Goal: Information Seeking & Learning: Learn about a topic

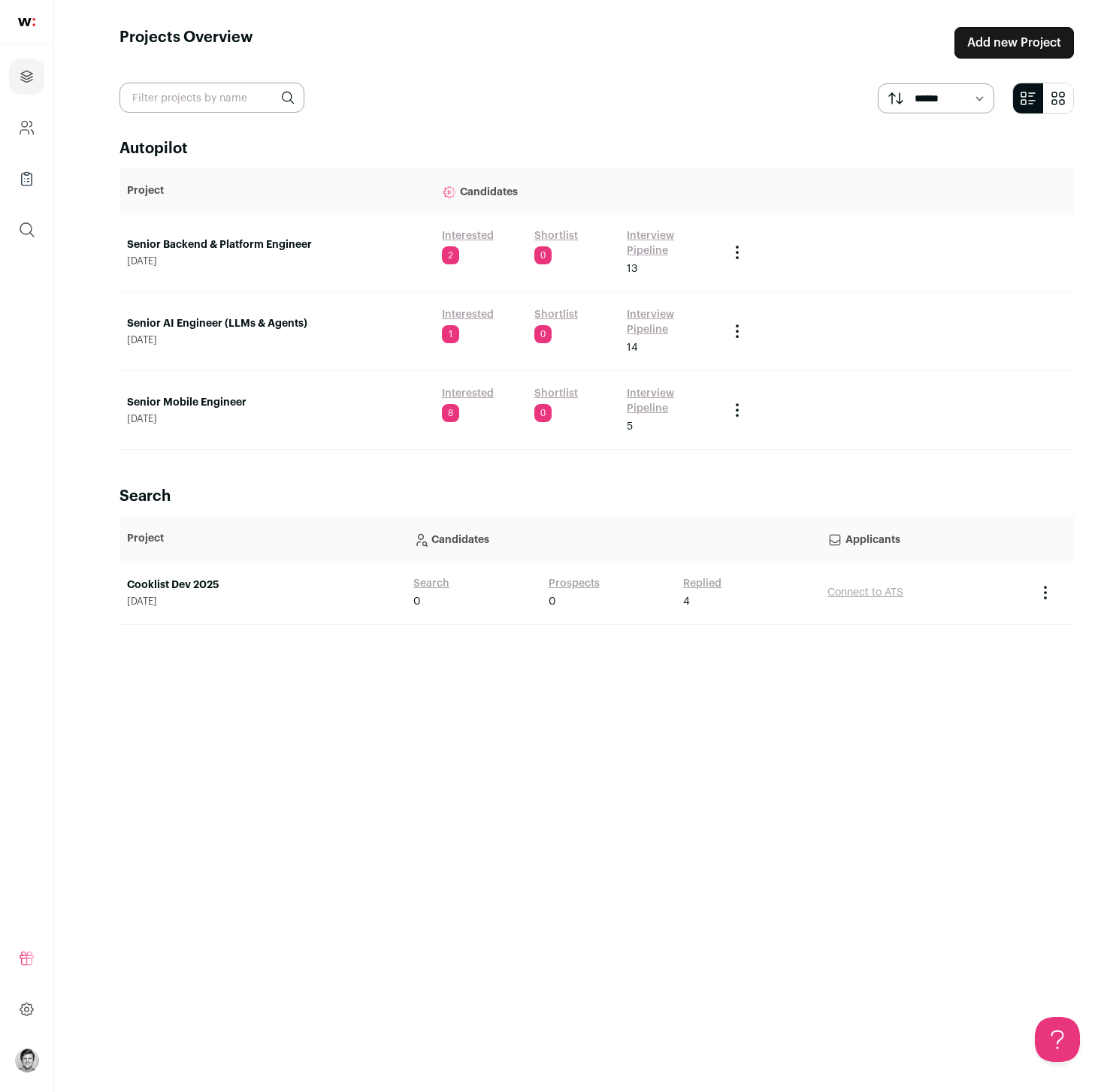
click at [219, 244] on link "Senior Backend & Platform Engineer" at bounding box center [276, 244] width 300 height 15
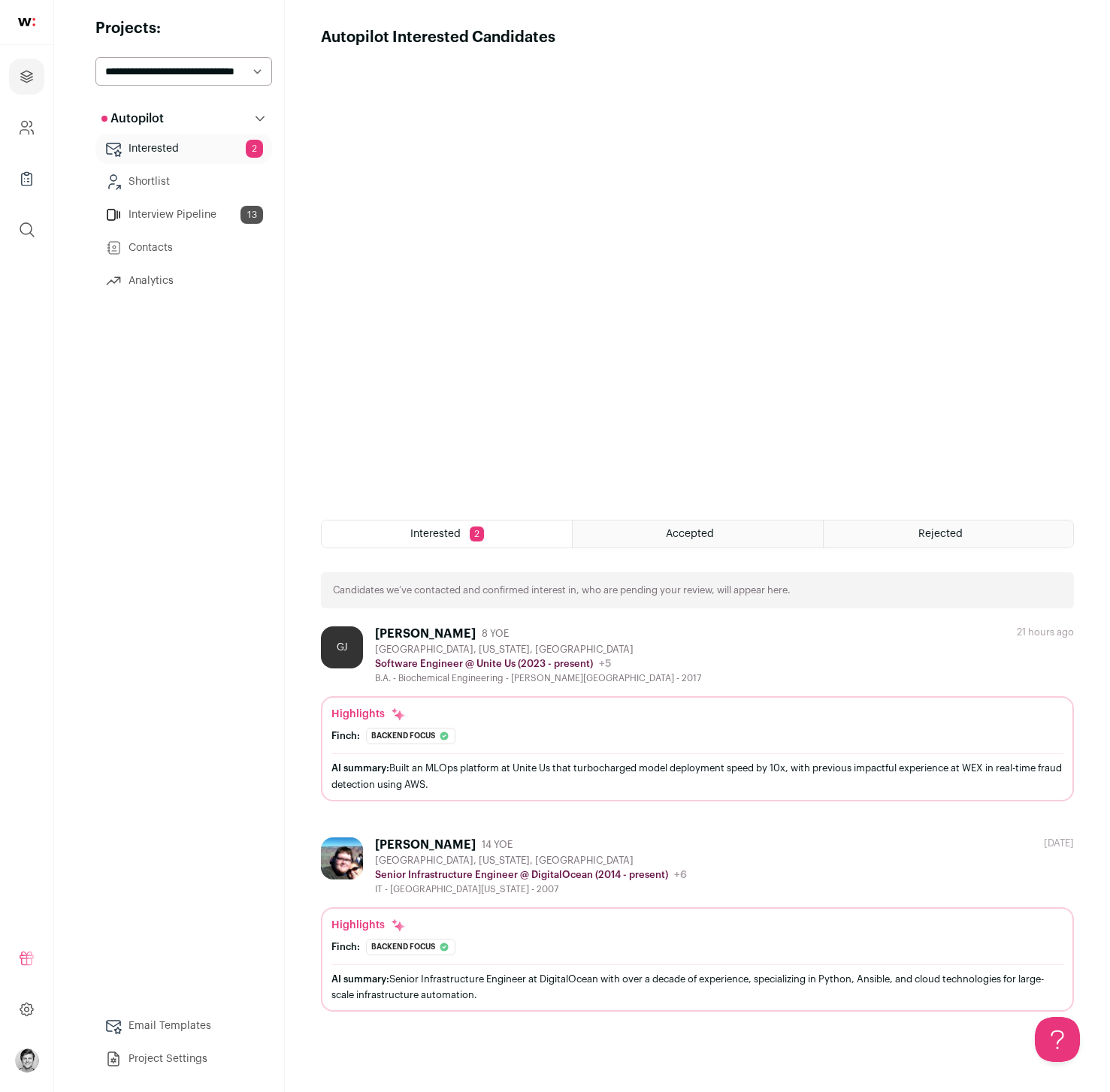
click at [149, 209] on link "Interview Pipeline 13" at bounding box center [183, 215] width 177 height 30
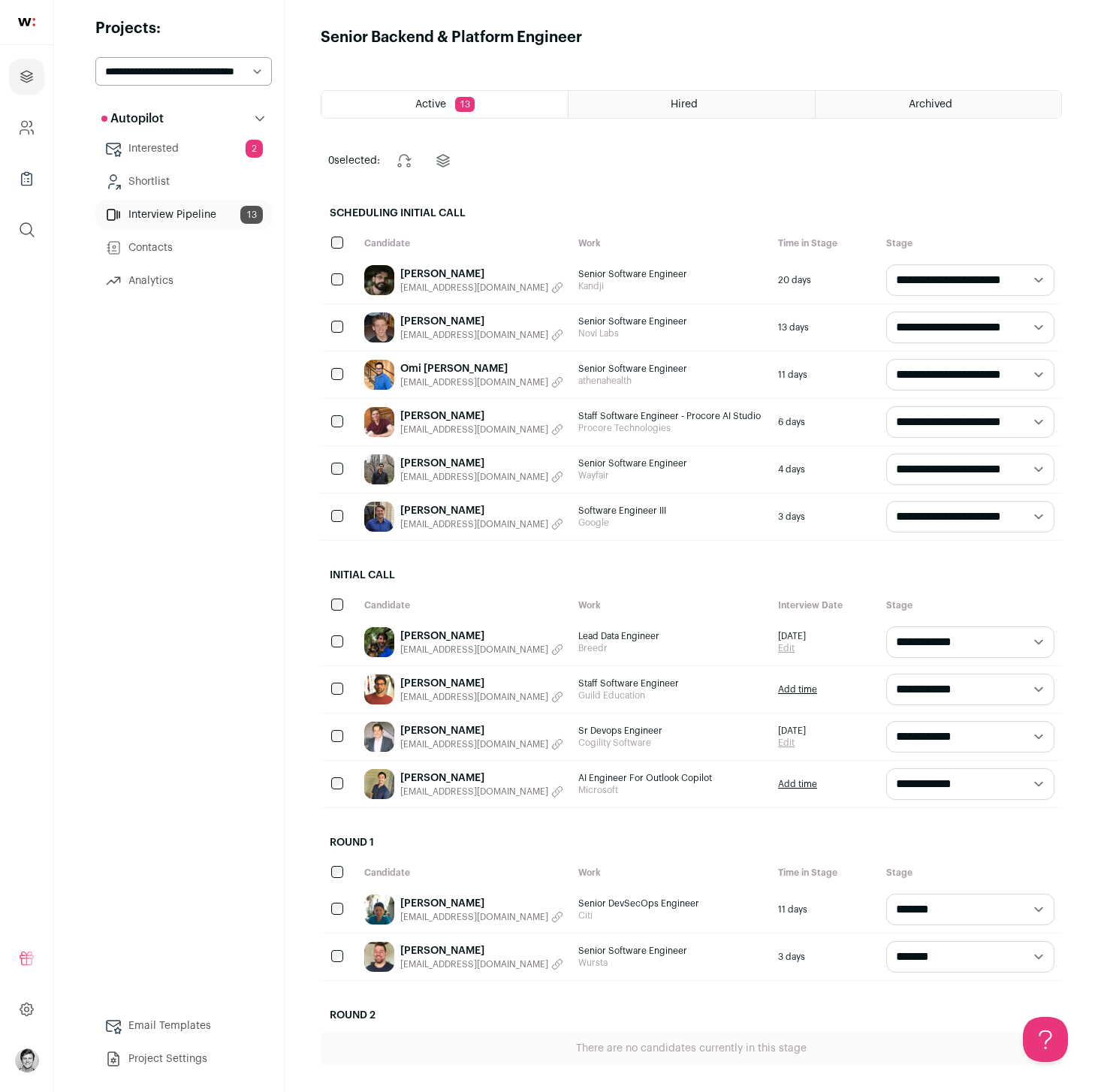
click at [426, 682] on link "Sumanth Makkapati" at bounding box center [481, 683] width 163 height 15
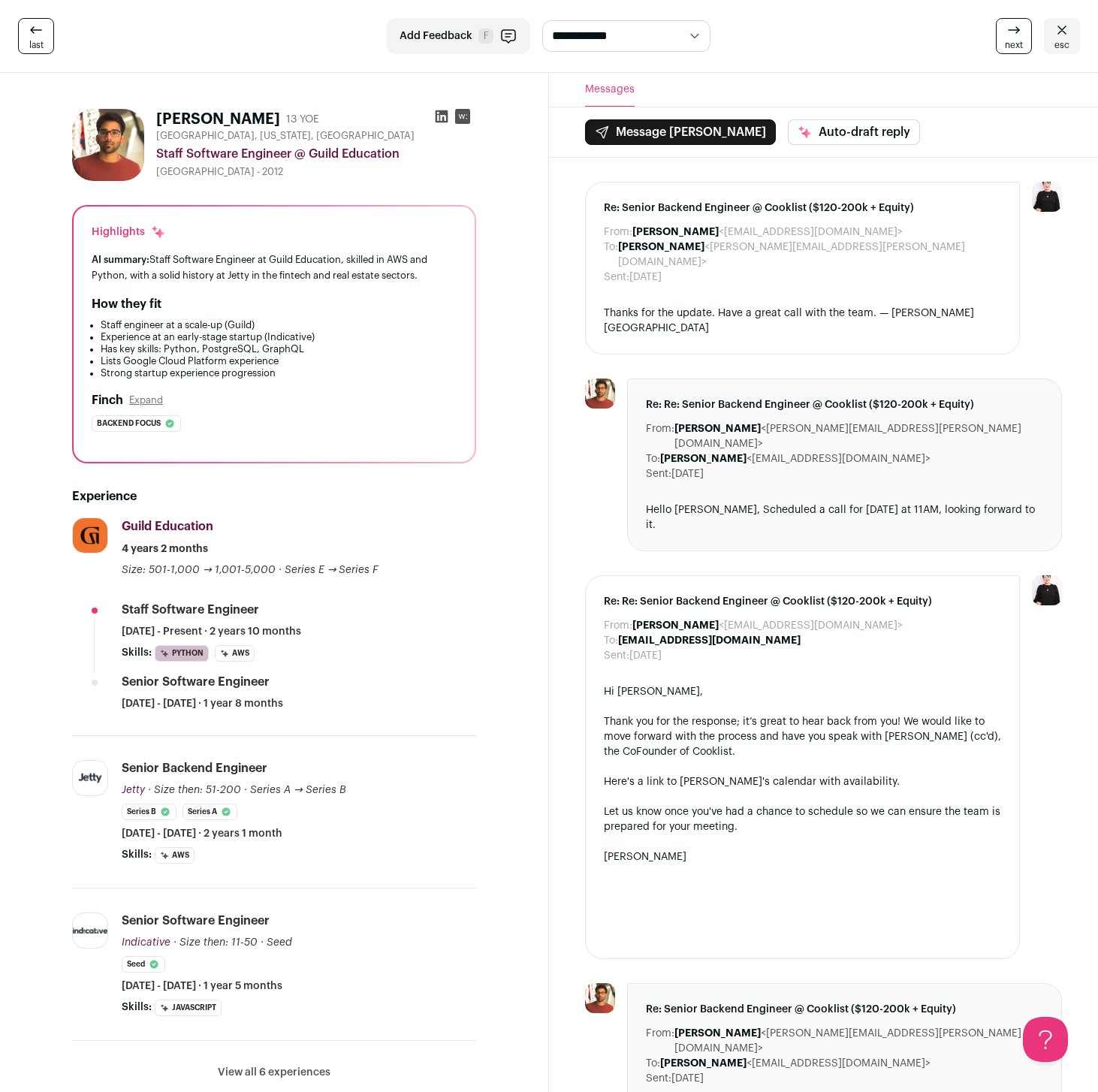
click at [1060, 46] on span "esc" at bounding box center [1061, 45] width 15 height 12
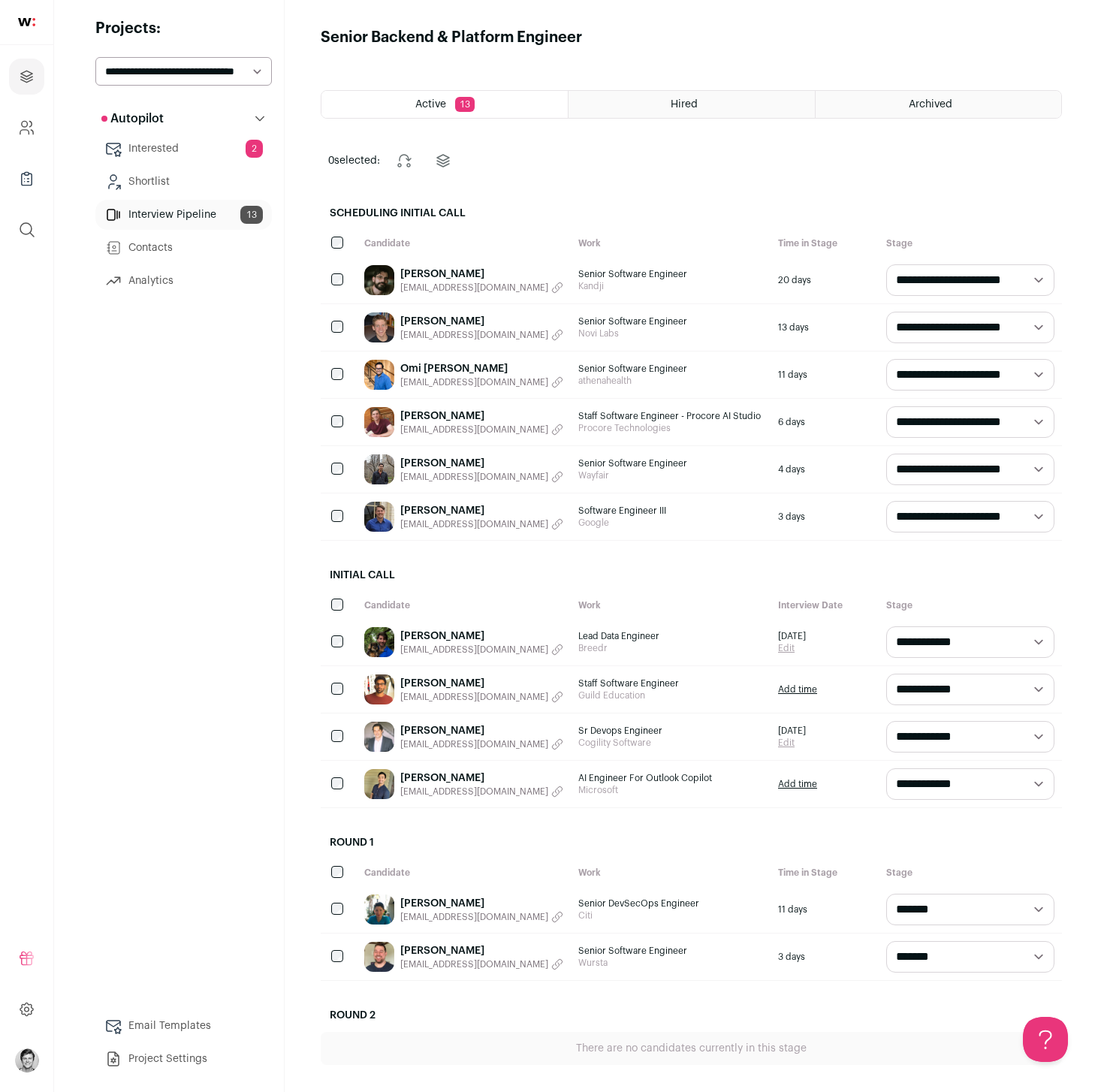
click at [148, 71] on select "**********" at bounding box center [183, 71] width 177 height 28
select select "*****"
click at [95, 57] on select "**********" at bounding box center [183, 71] width 177 height 28
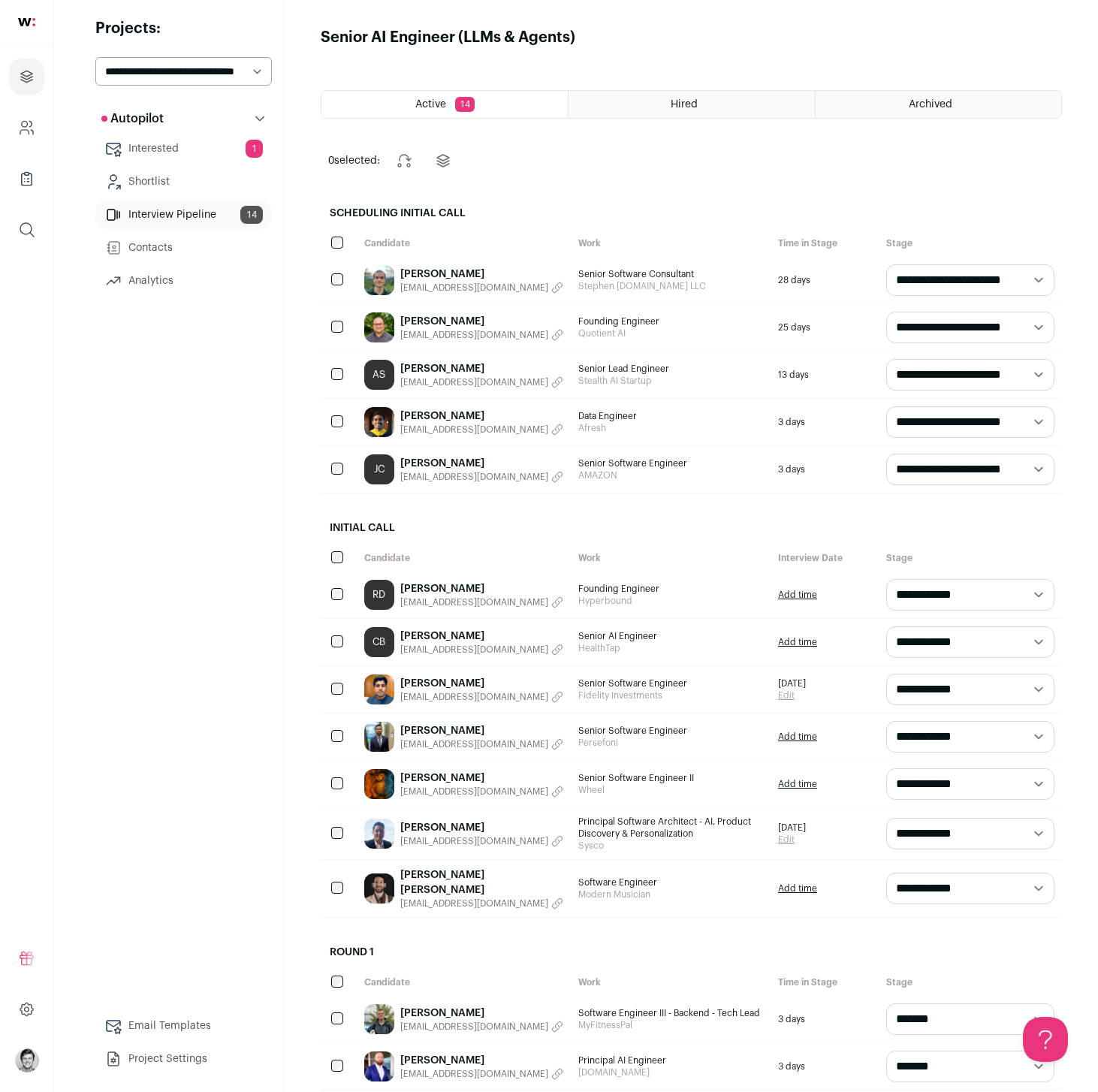
click at [444, 725] on link "Shahrukh Siddiqui" at bounding box center [481, 731] width 163 height 15
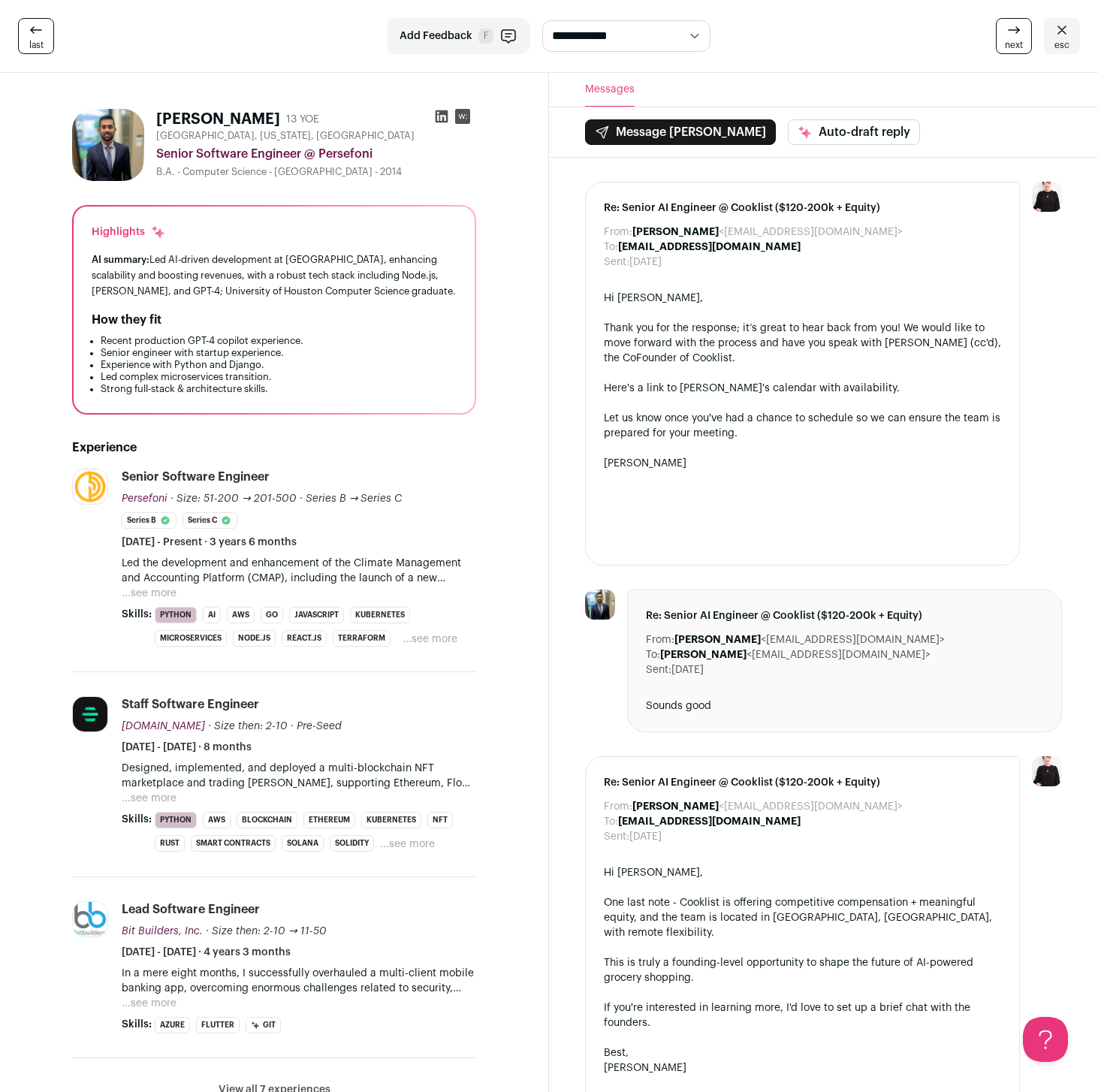
click at [1058, 38] on icon at bounding box center [1061, 30] width 18 height 18
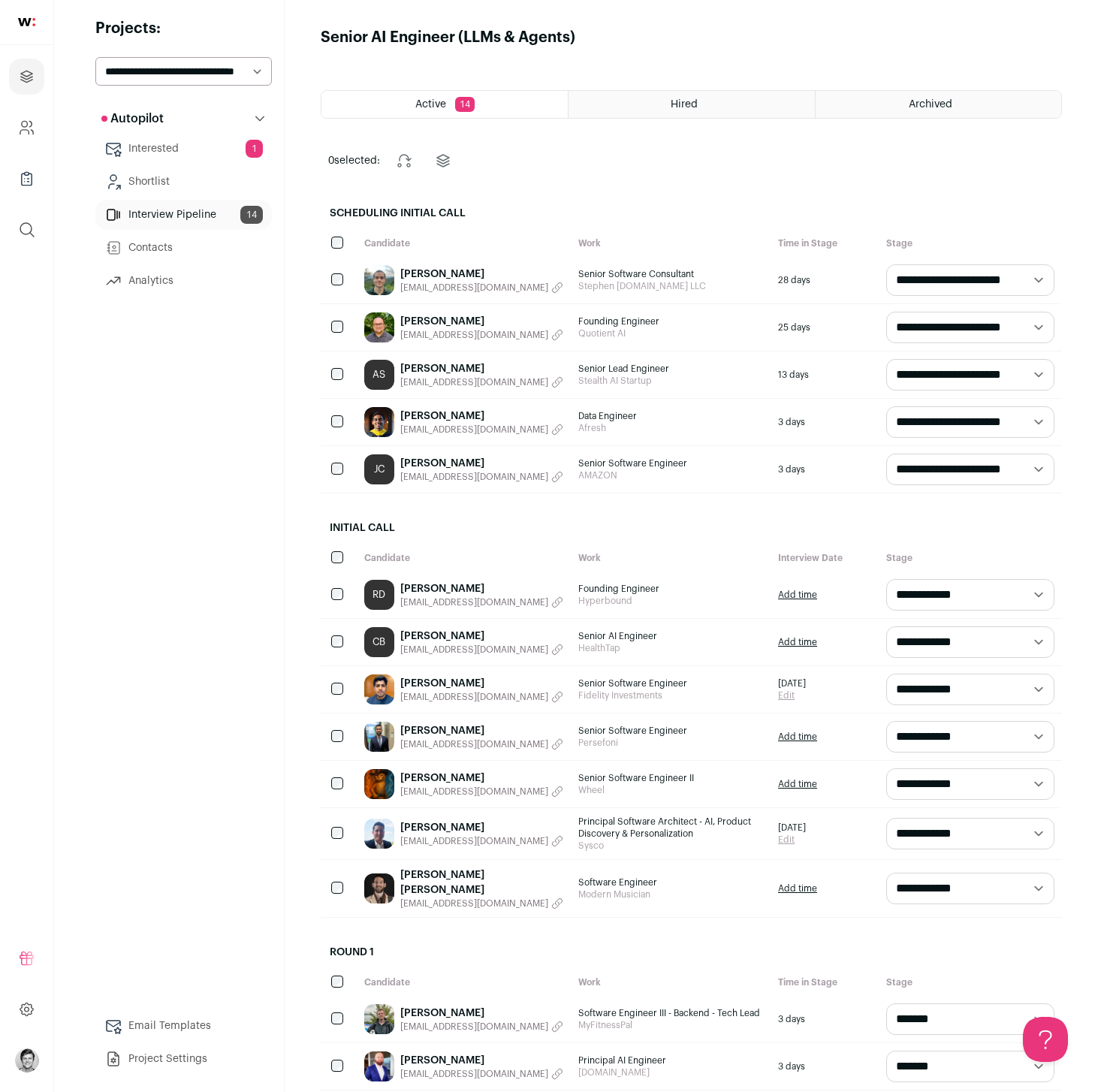
click at [405, 877] on link "[PERSON_NAME] [PERSON_NAME]" at bounding box center [481, 883] width 163 height 30
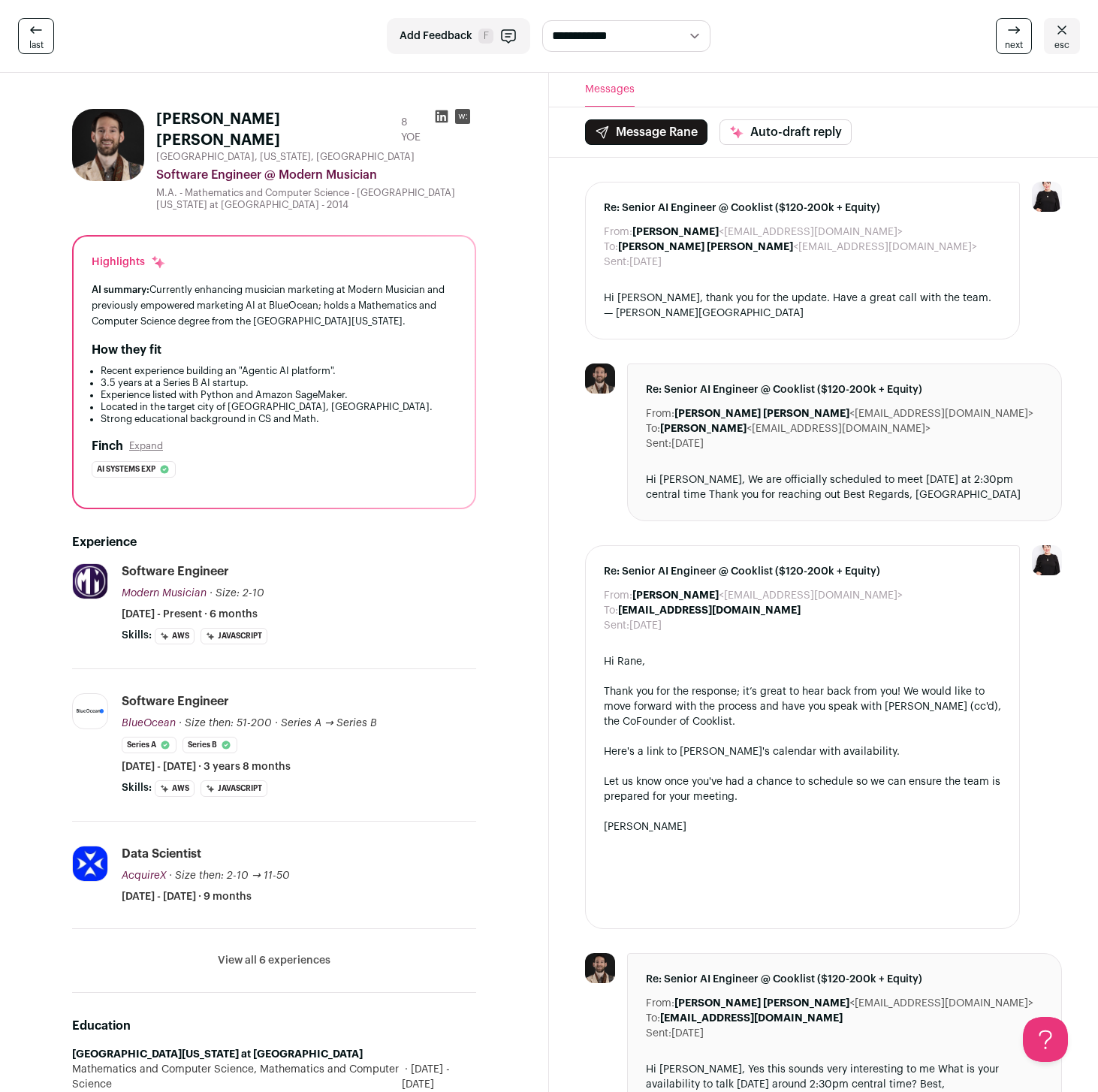
click at [1073, 49] on link "esc" at bounding box center [1061, 35] width 36 height 36
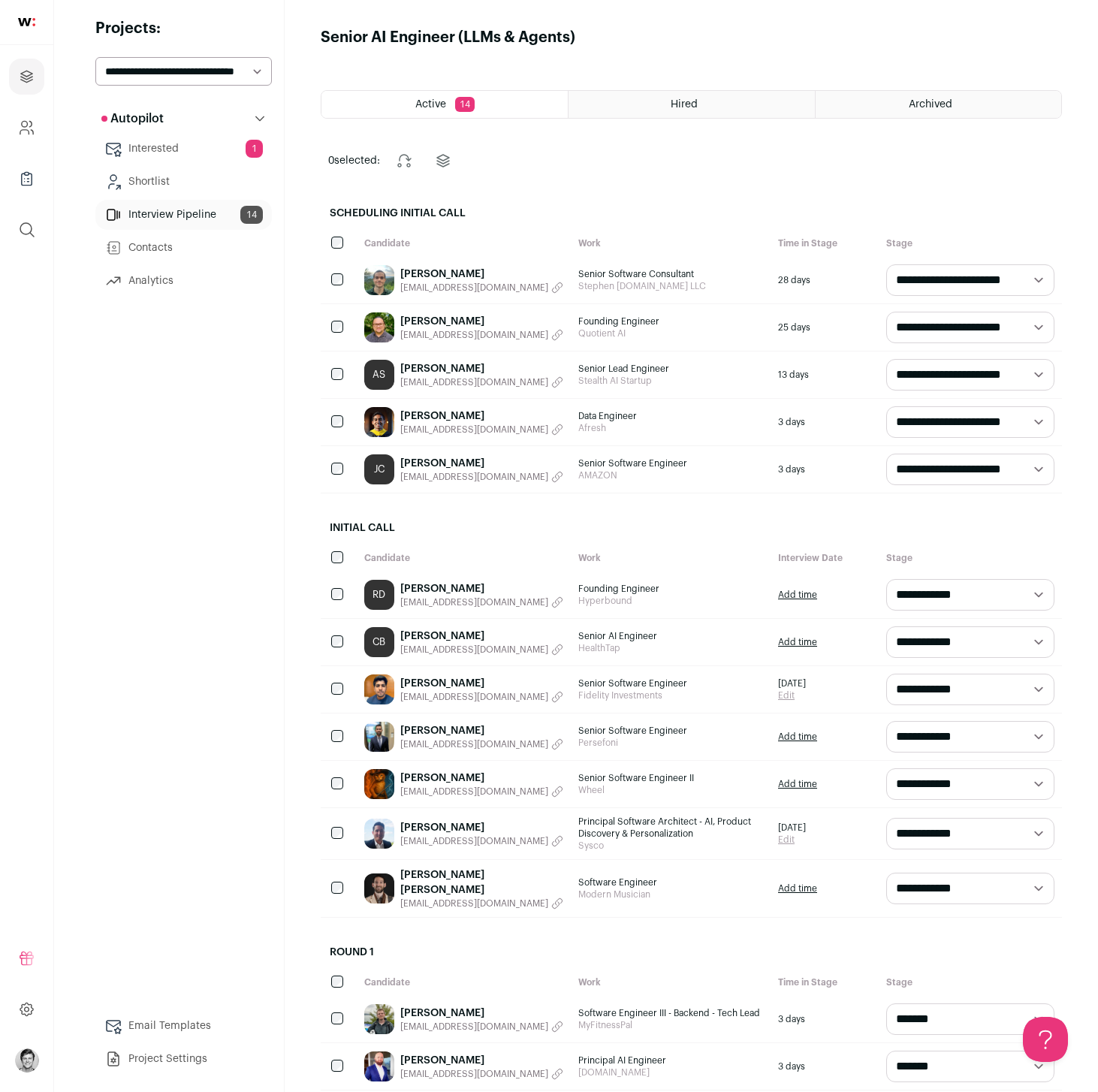
click at [205, 69] on select "**********" at bounding box center [183, 71] width 177 height 28
select select "*****"
click at [95, 57] on select "**********" at bounding box center [183, 71] width 177 height 28
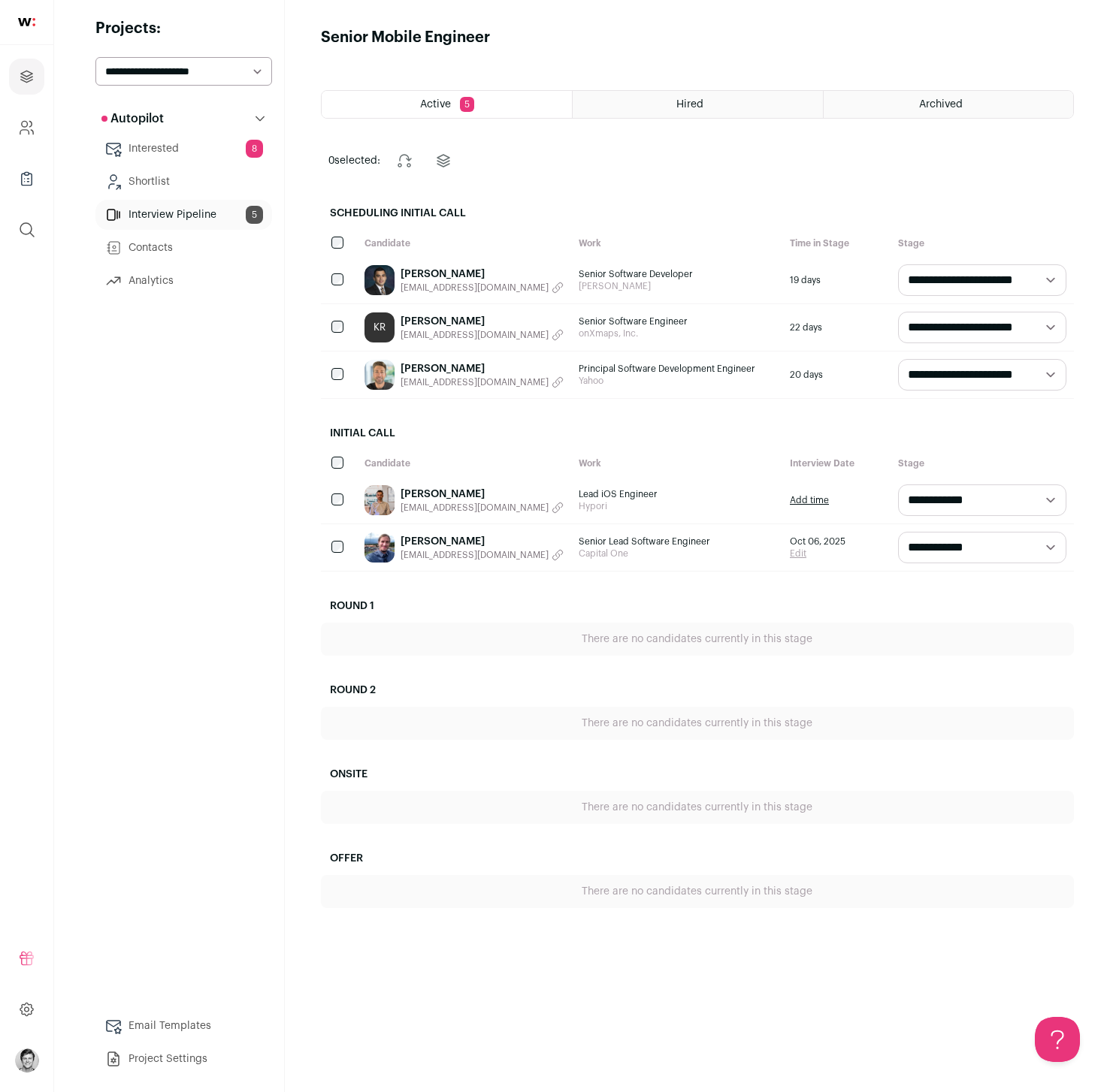
click at [400, 542] on link "Joseph Giardina" at bounding box center [481, 541] width 163 height 15
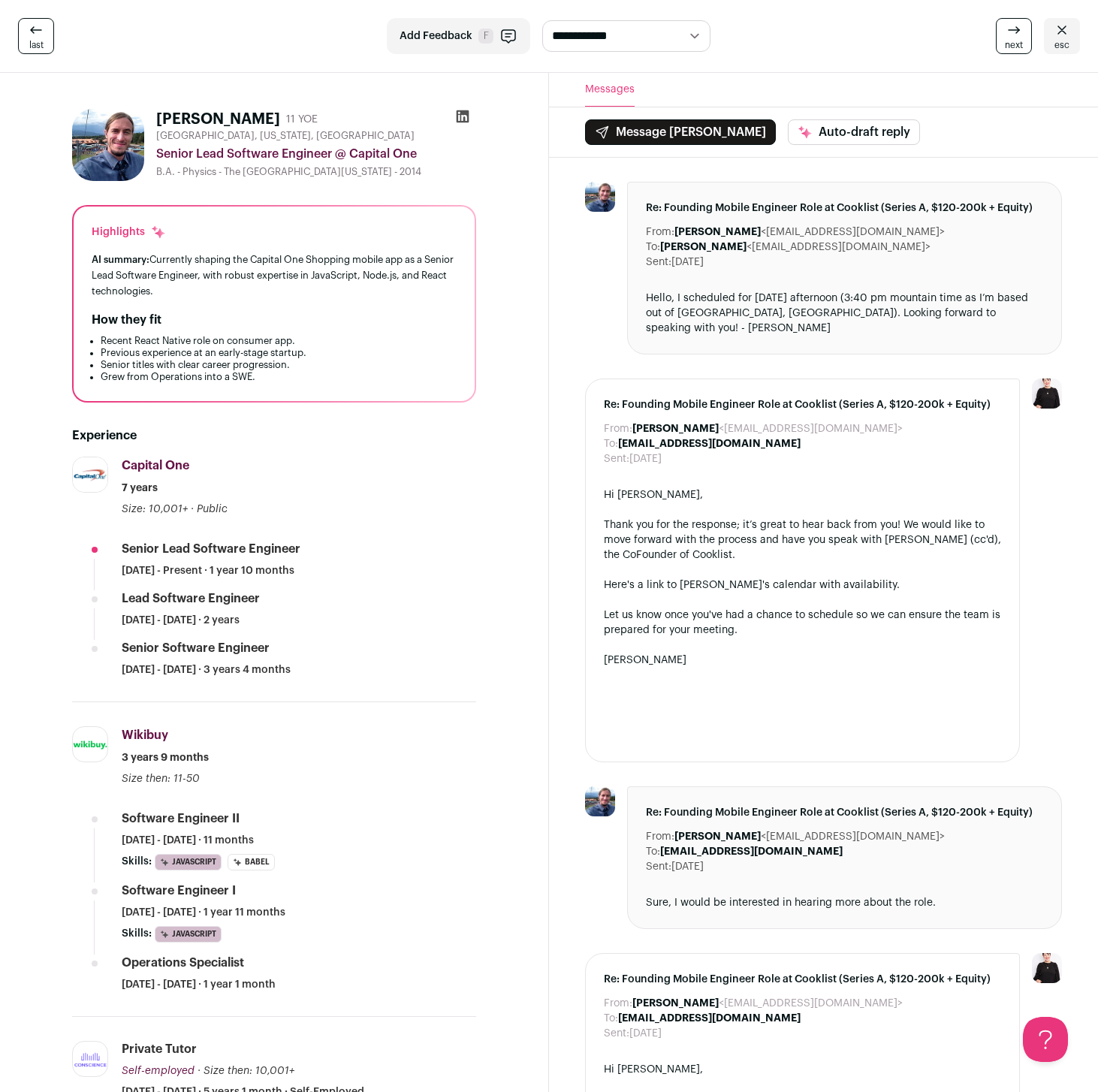
click at [462, 120] on icon at bounding box center [462, 116] width 15 height 15
click at [1072, 41] on link "esc" at bounding box center [1061, 35] width 36 height 36
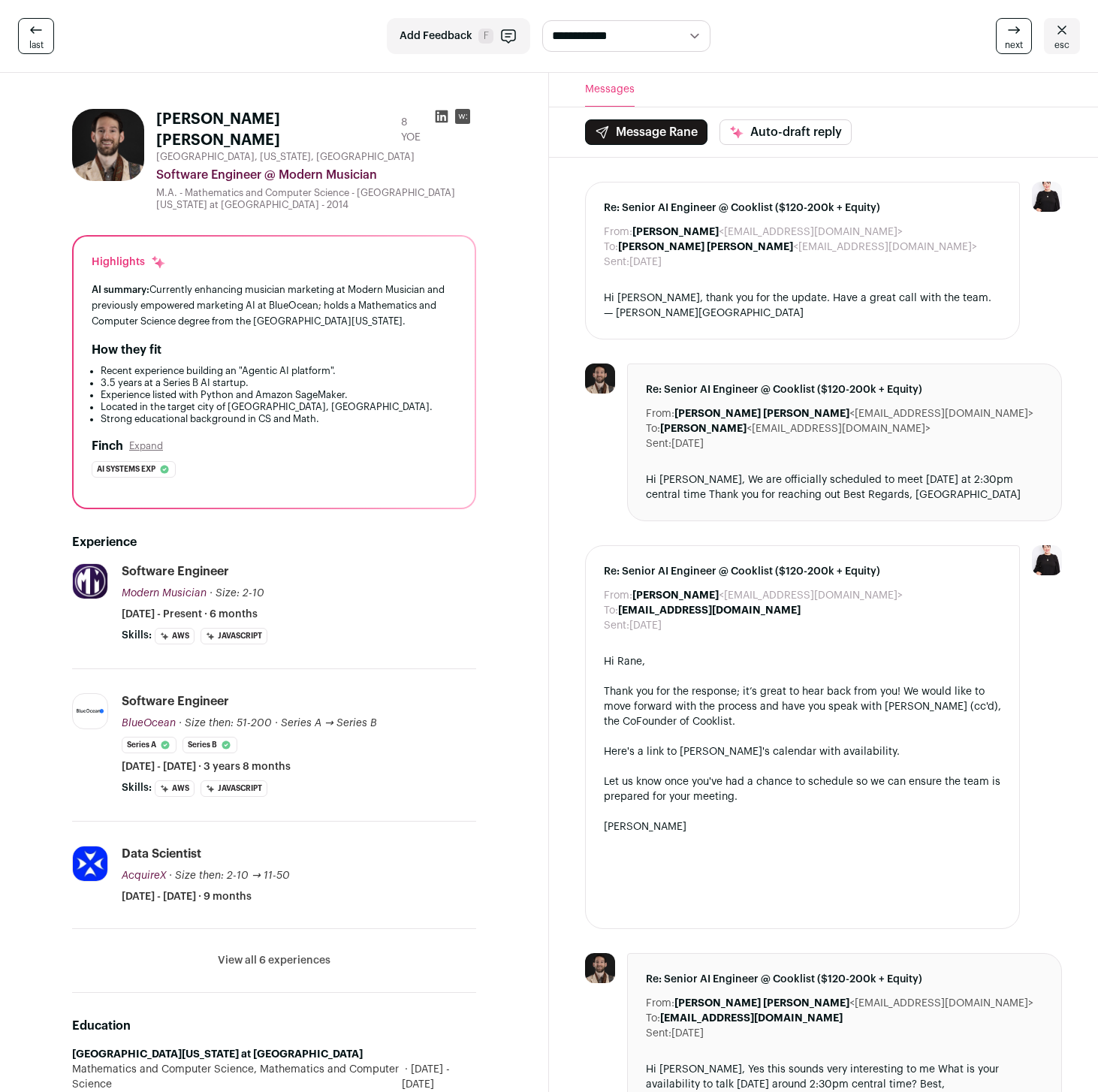
click at [59, 245] on div "Rane Simons 8 YOE Austin, Texas, United States Software Engineer @ Modern Music…" at bounding box center [274, 785] width 476 height 1377
click at [57, 245] on div "Rane Simons 8 YOE Austin, Texas, United States Software Engineer @ Modern Music…" at bounding box center [274, 785] width 476 height 1377
click at [440, 120] on icon at bounding box center [441, 117] width 13 height 13
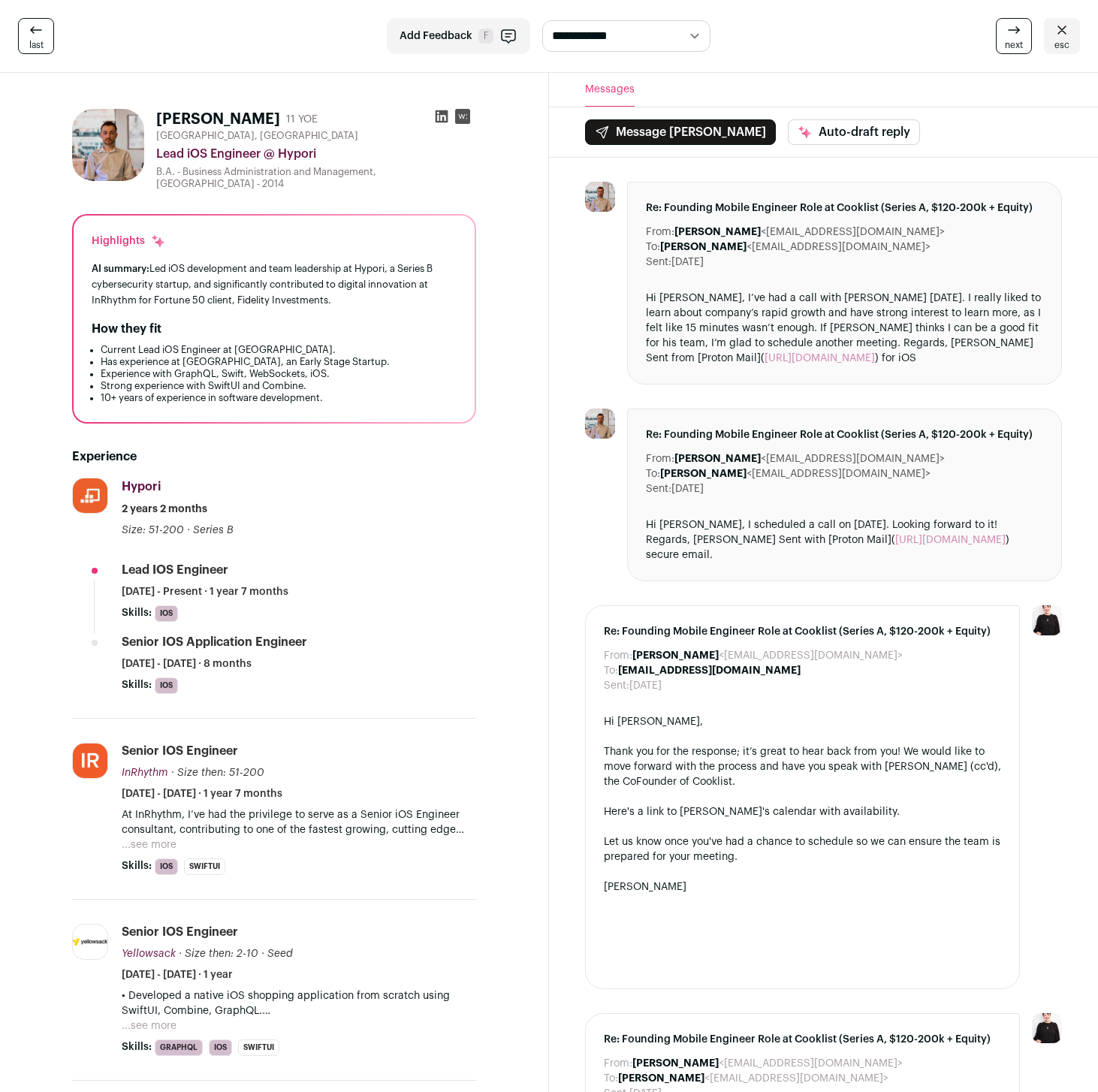
click at [443, 117] on icon at bounding box center [441, 117] width 13 height 13
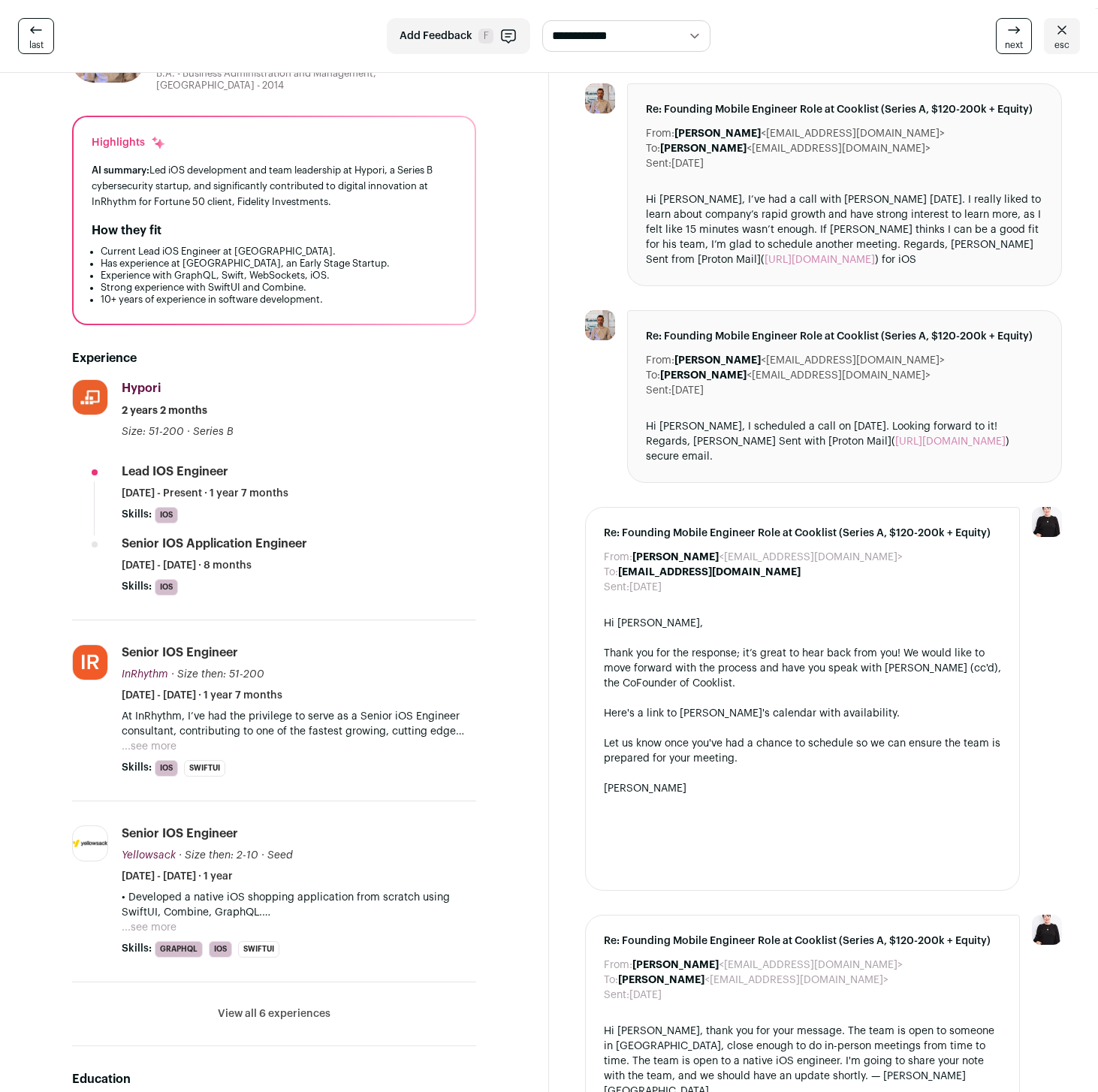
scroll to position [147, 0]
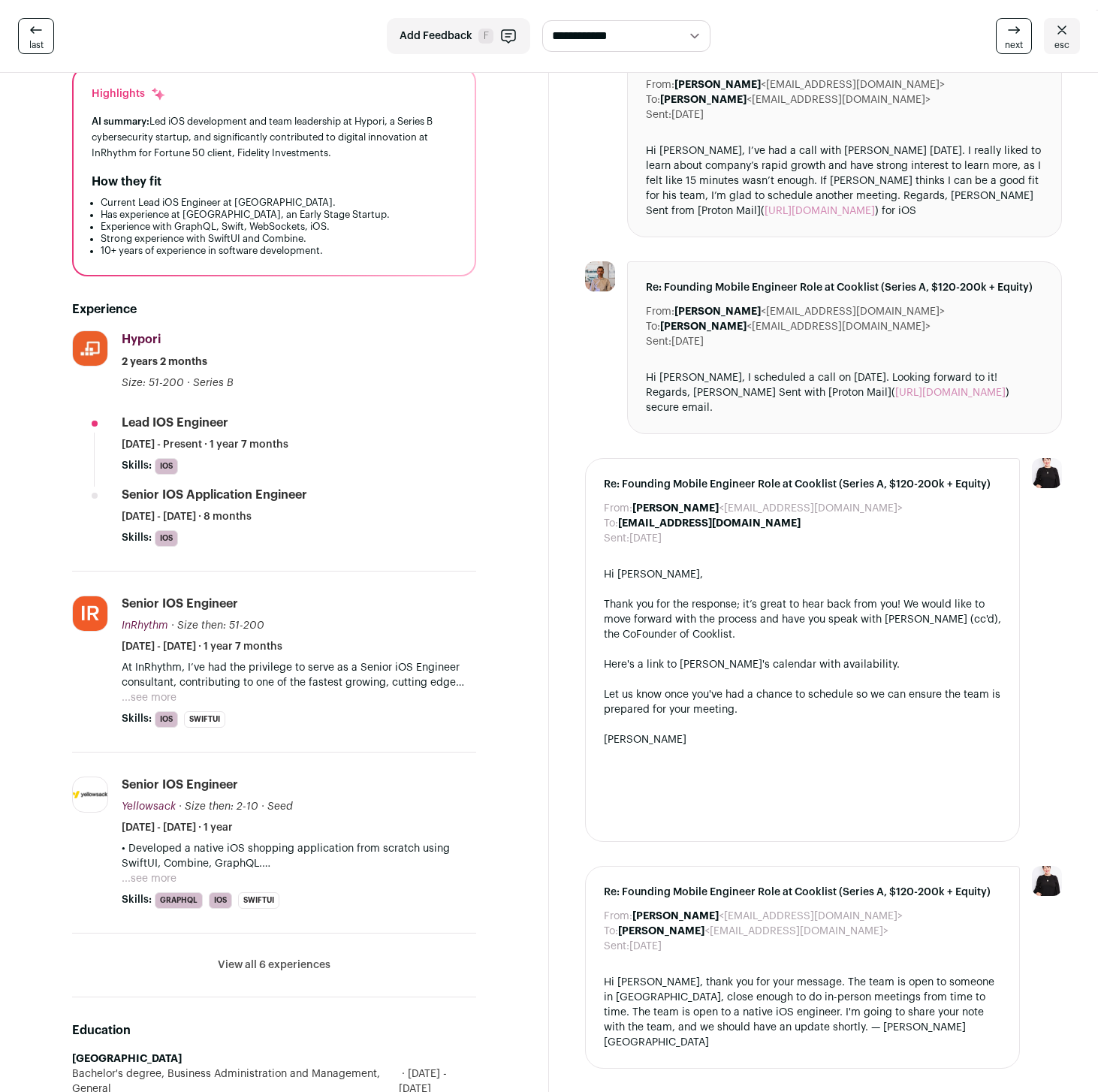
click at [262, 964] on button "View all 6 experiences" at bounding box center [274, 965] width 113 height 15
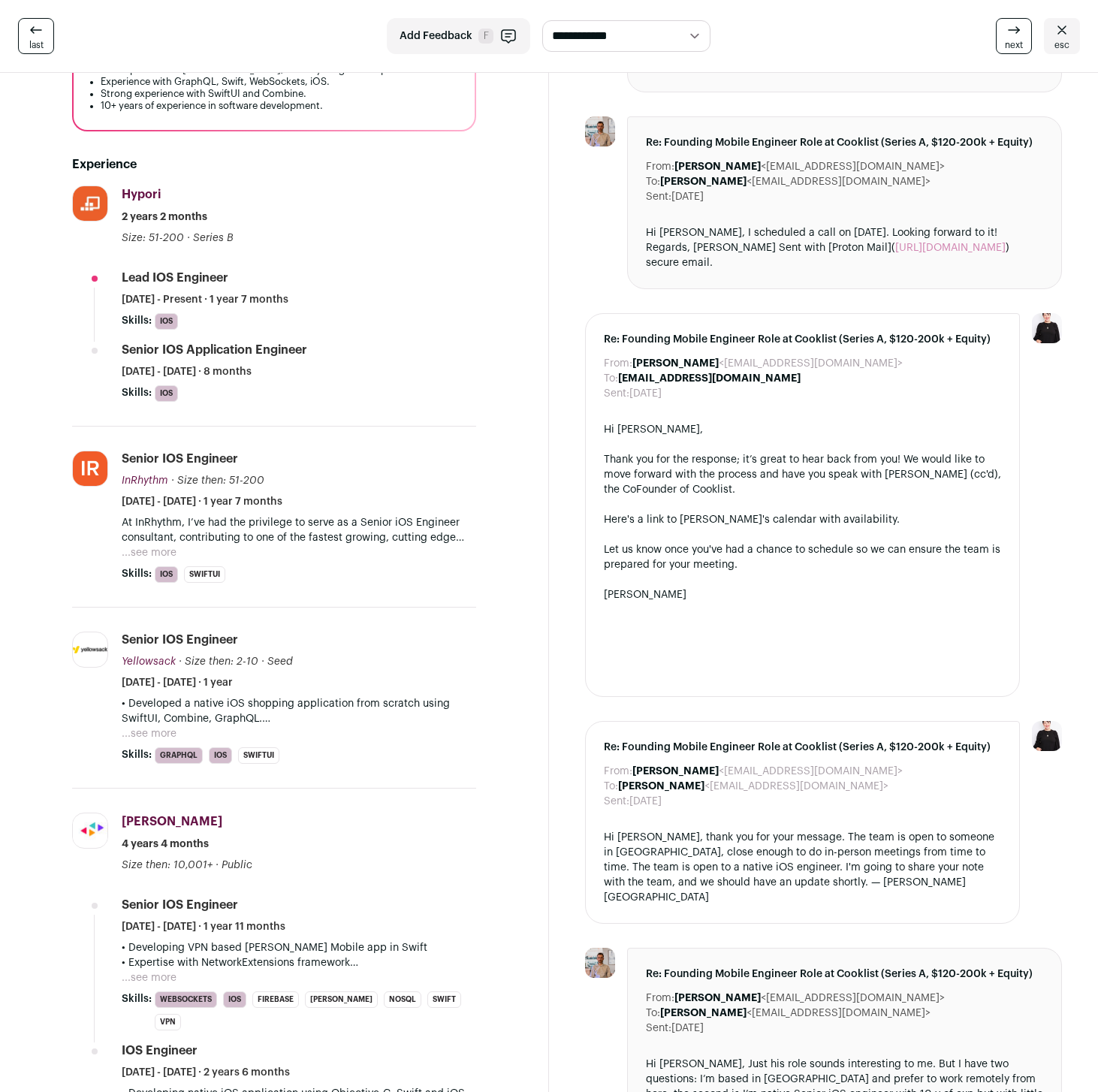
scroll to position [291, 0]
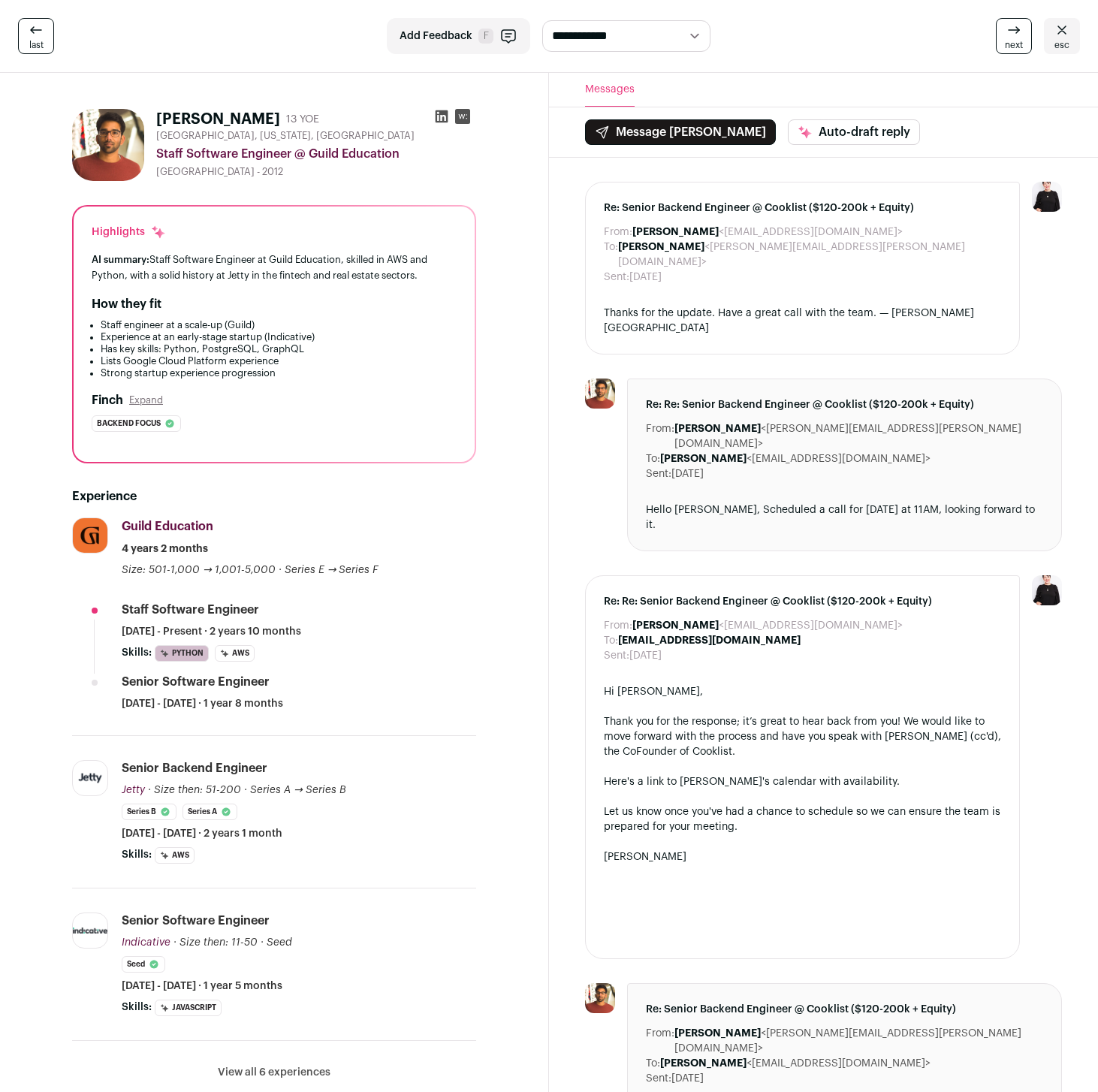
click at [442, 117] on icon at bounding box center [441, 117] width 13 height 13
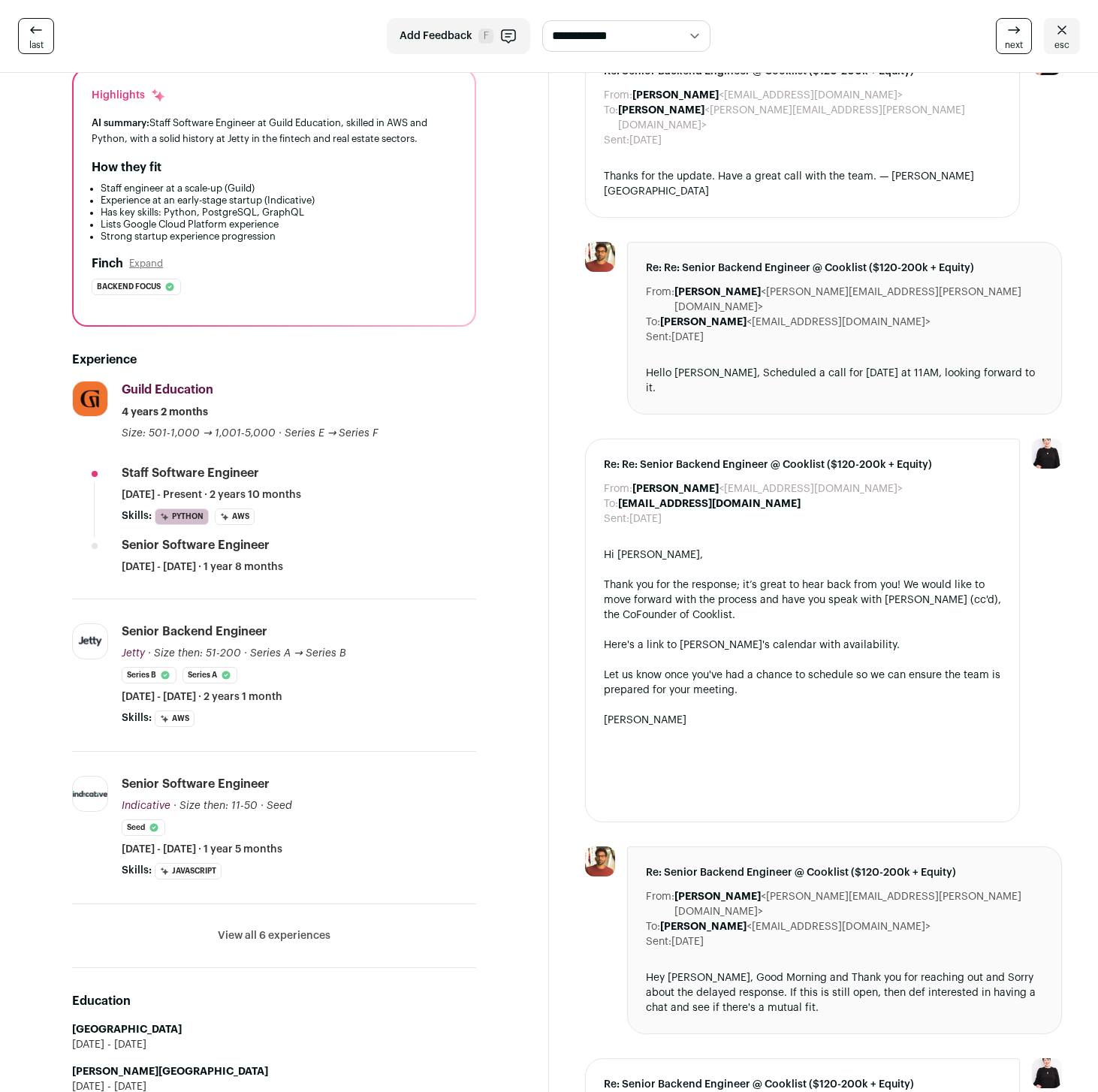
click at [279, 933] on button "View all 6 experiences" at bounding box center [274, 935] width 113 height 15
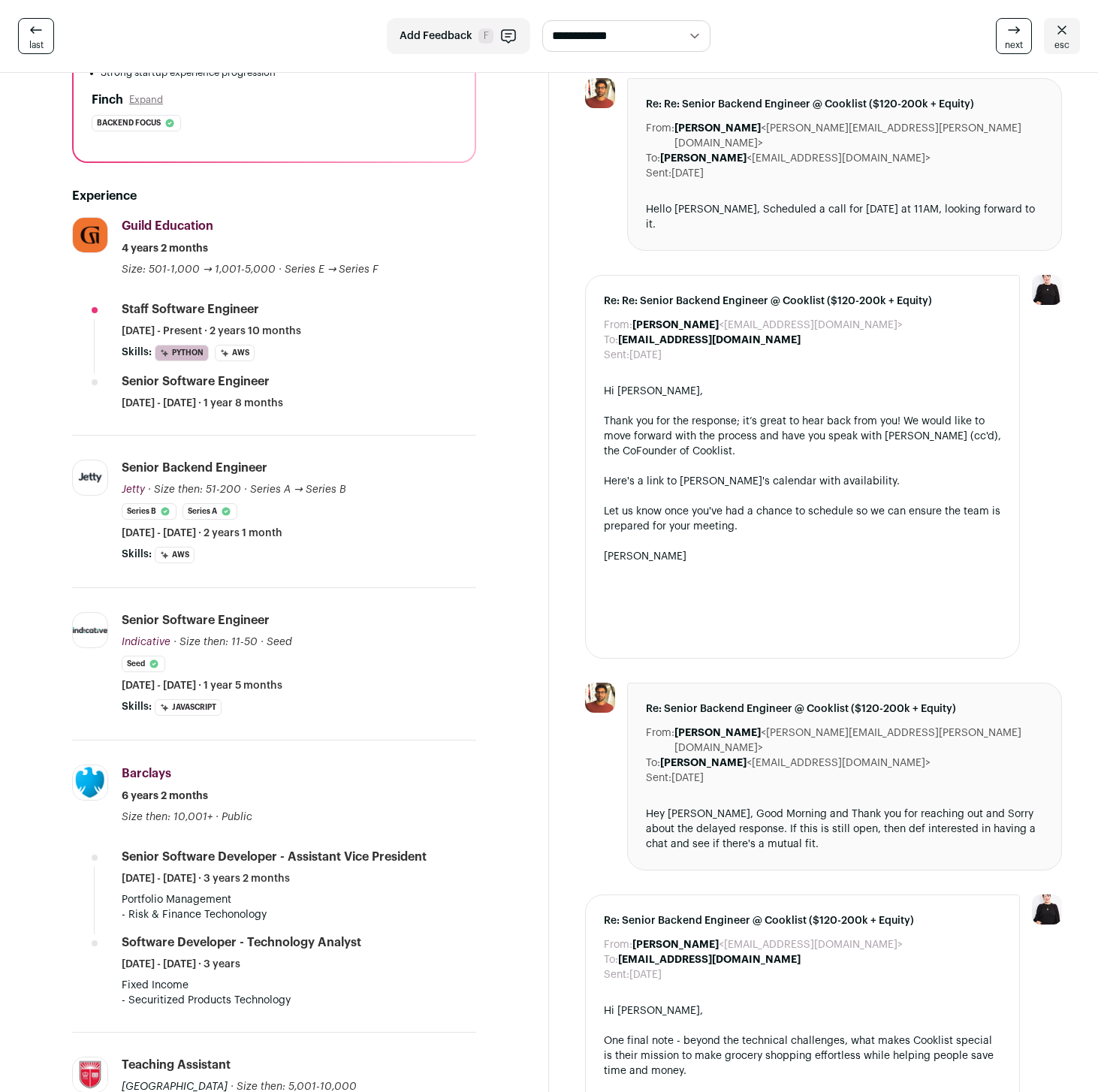
scroll to position [292, 0]
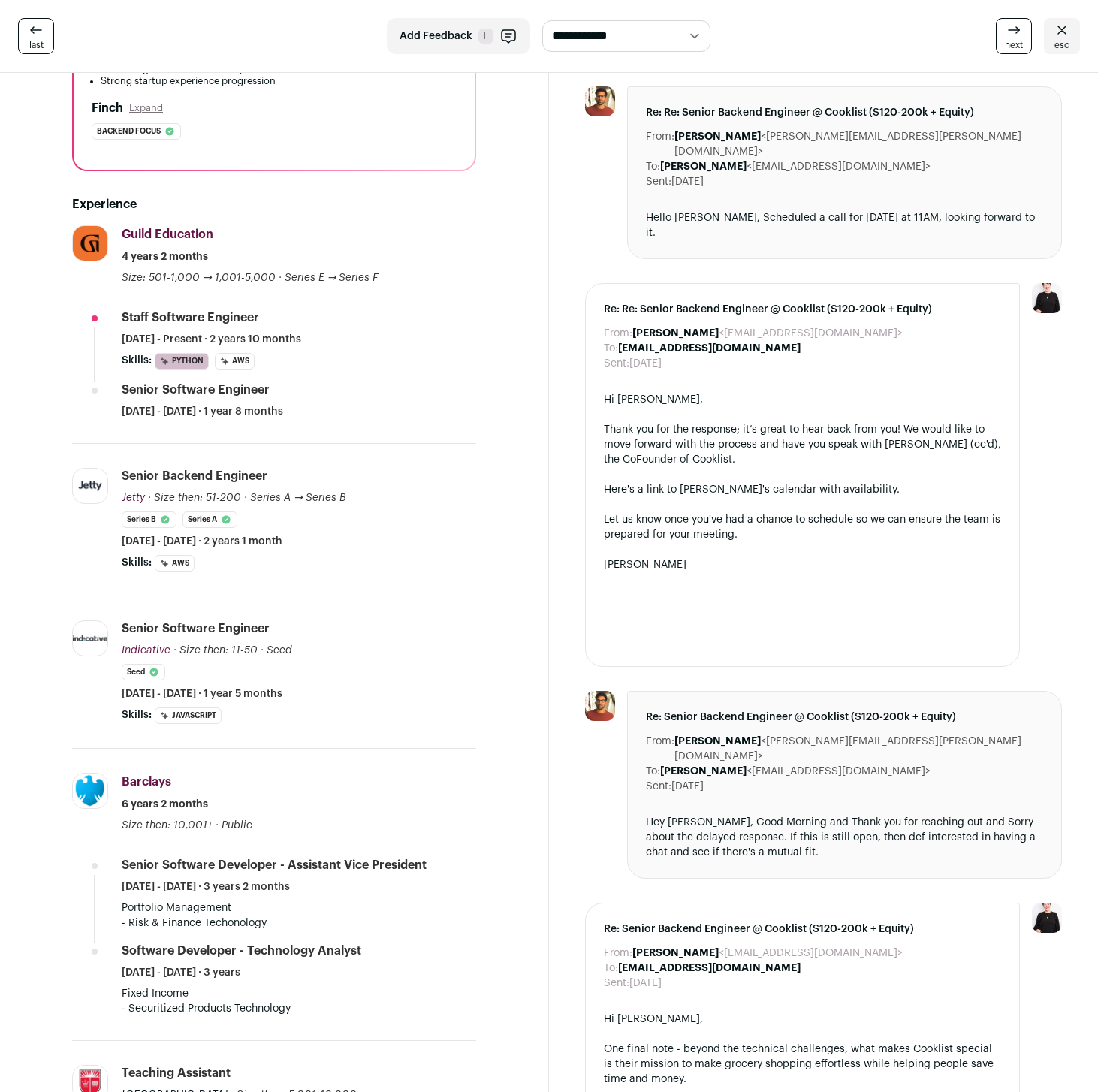
click at [32, 659] on section "Sumanth Makkapati 13 YOE Austin, Texas, United States Staff Software Engineer @…" at bounding box center [274, 1080] width 549 height 2598
click at [11, 688] on section "Sumanth Makkapati 13 YOE Austin, Texas, United States Staff Software Engineer @…" at bounding box center [274, 1080] width 549 height 2598
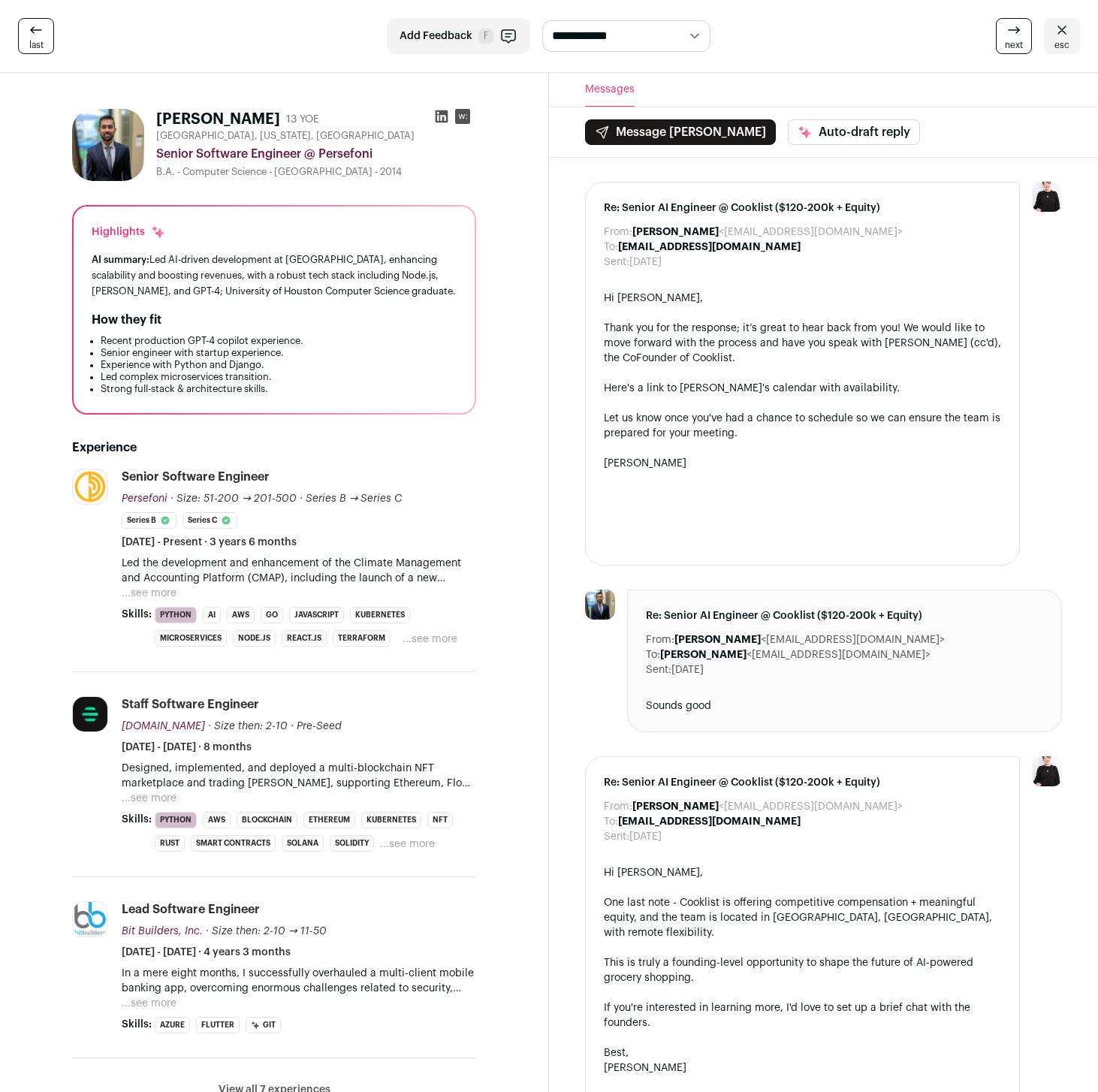
click at [440, 117] on icon at bounding box center [441, 116] width 15 height 15
click at [151, 266] on div "AI summary: Led AI-driven development at [GEOGRAPHIC_DATA], enhancing scalabili…" at bounding box center [273, 275] width 365 height 47
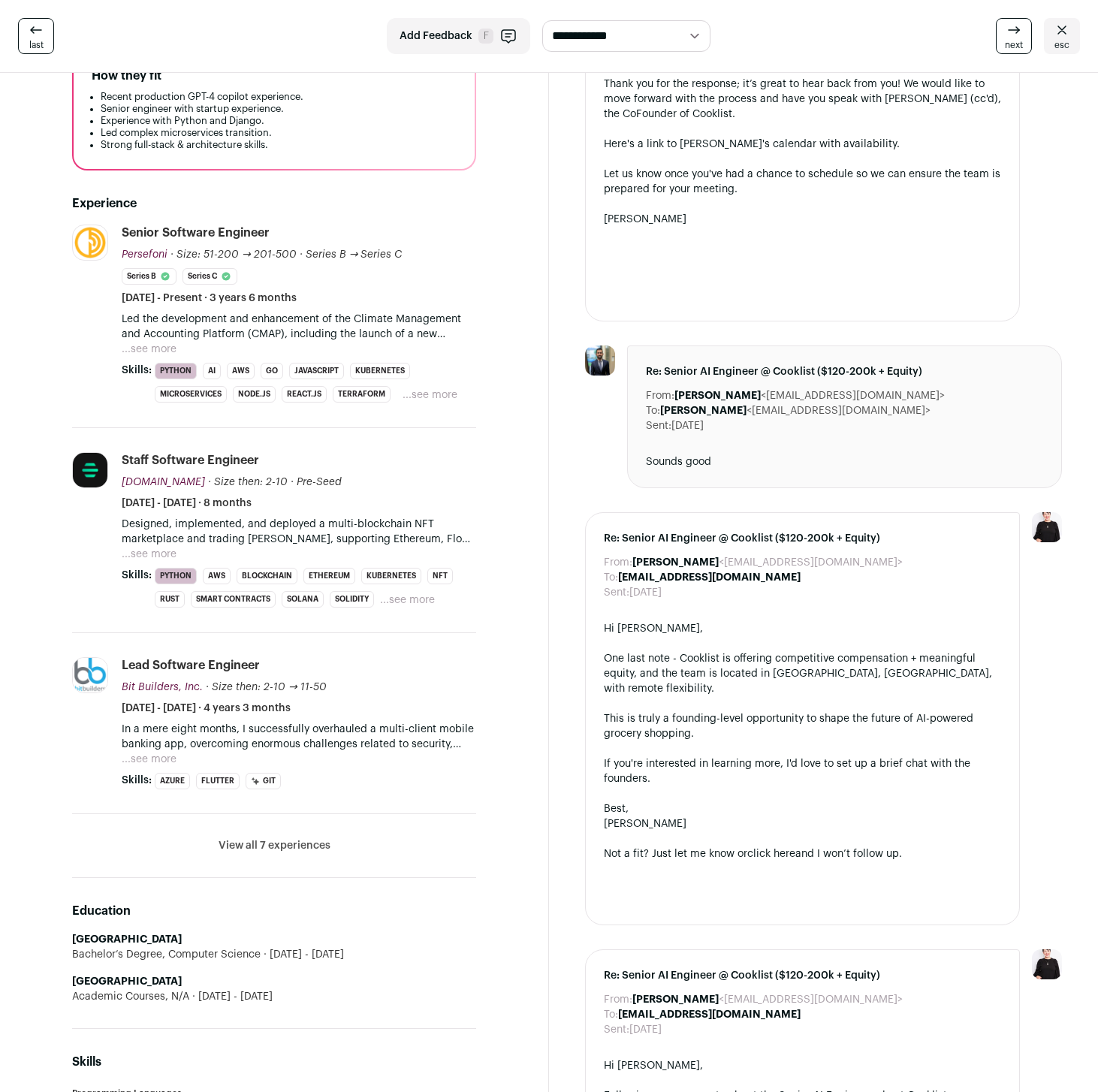
scroll to position [241, 0]
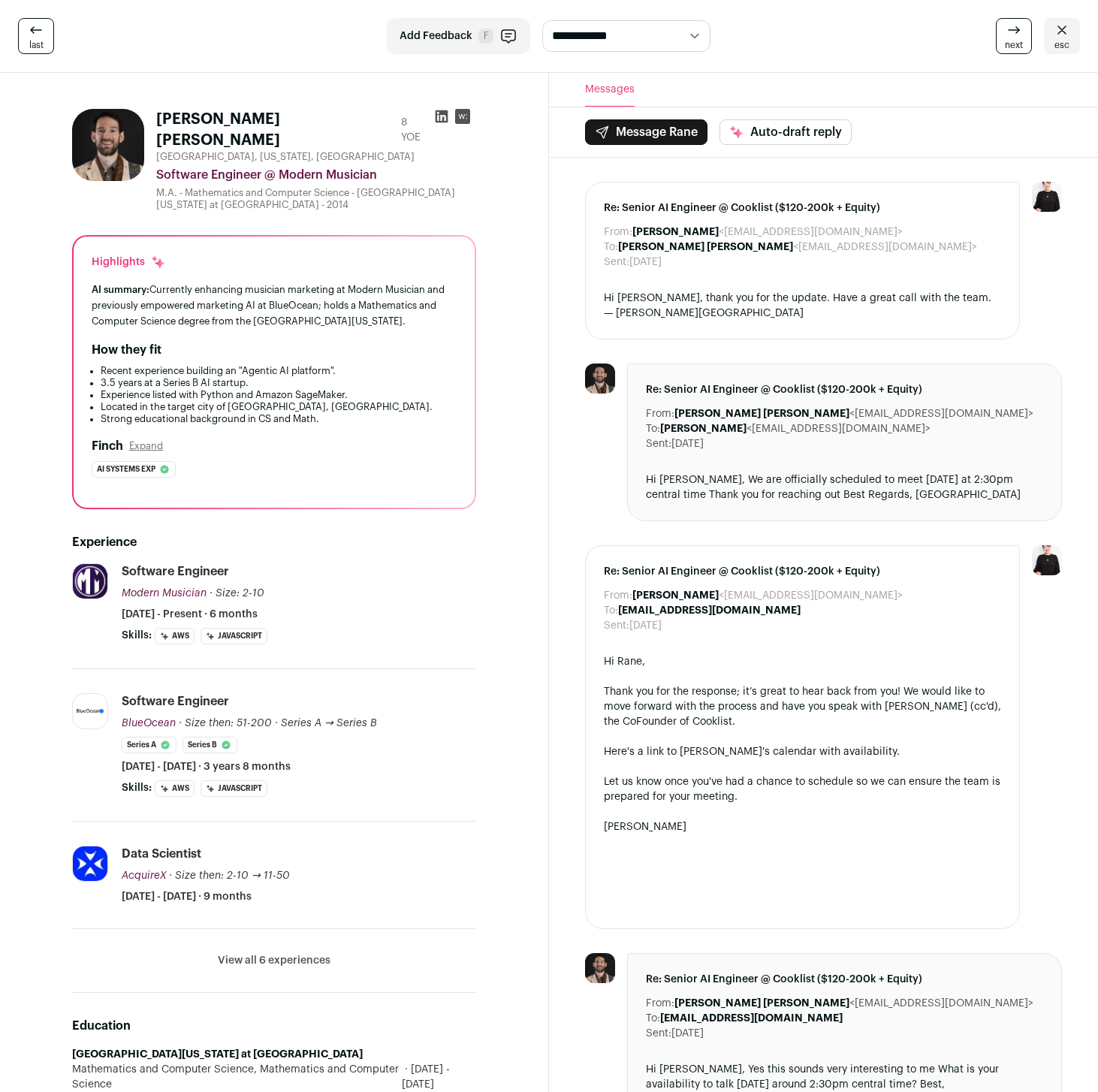
click at [438, 114] on icon at bounding box center [441, 116] width 15 height 15
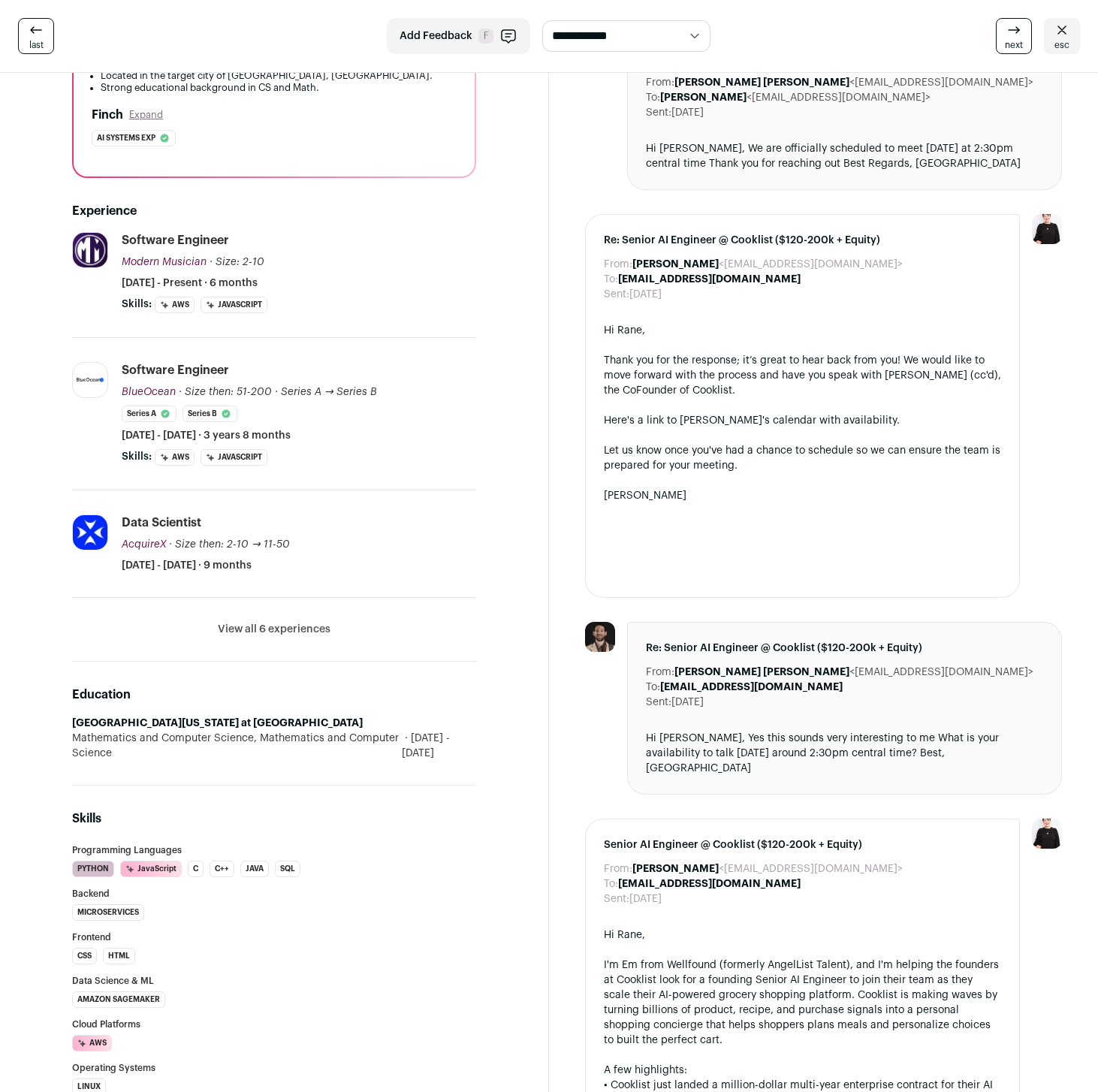
scroll to position [331, 0]
click at [276, 622] on button "View all 6 experiences" at bounding box center [274, 630] width 113 height 15
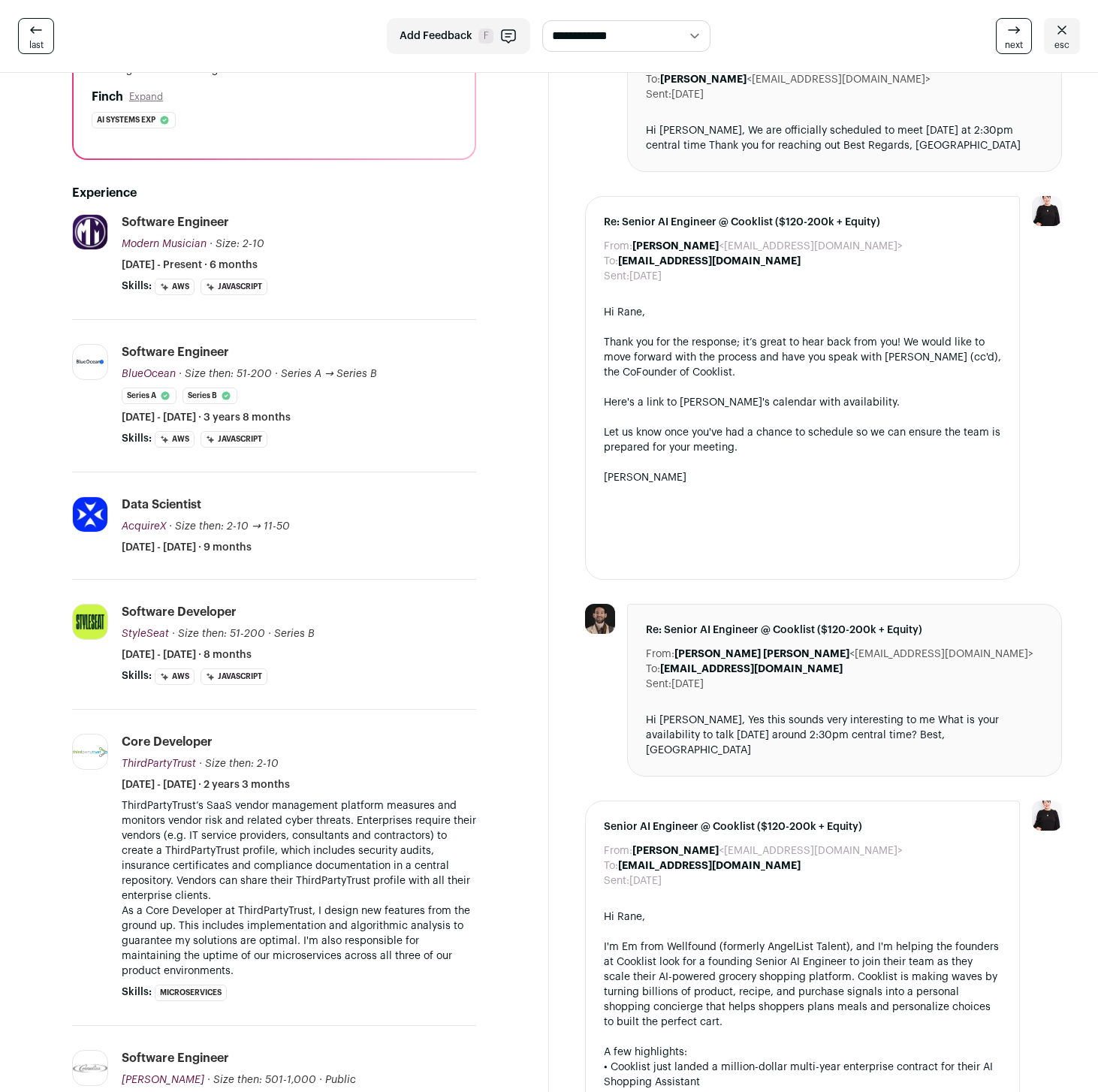
scroll to position [341, 0]
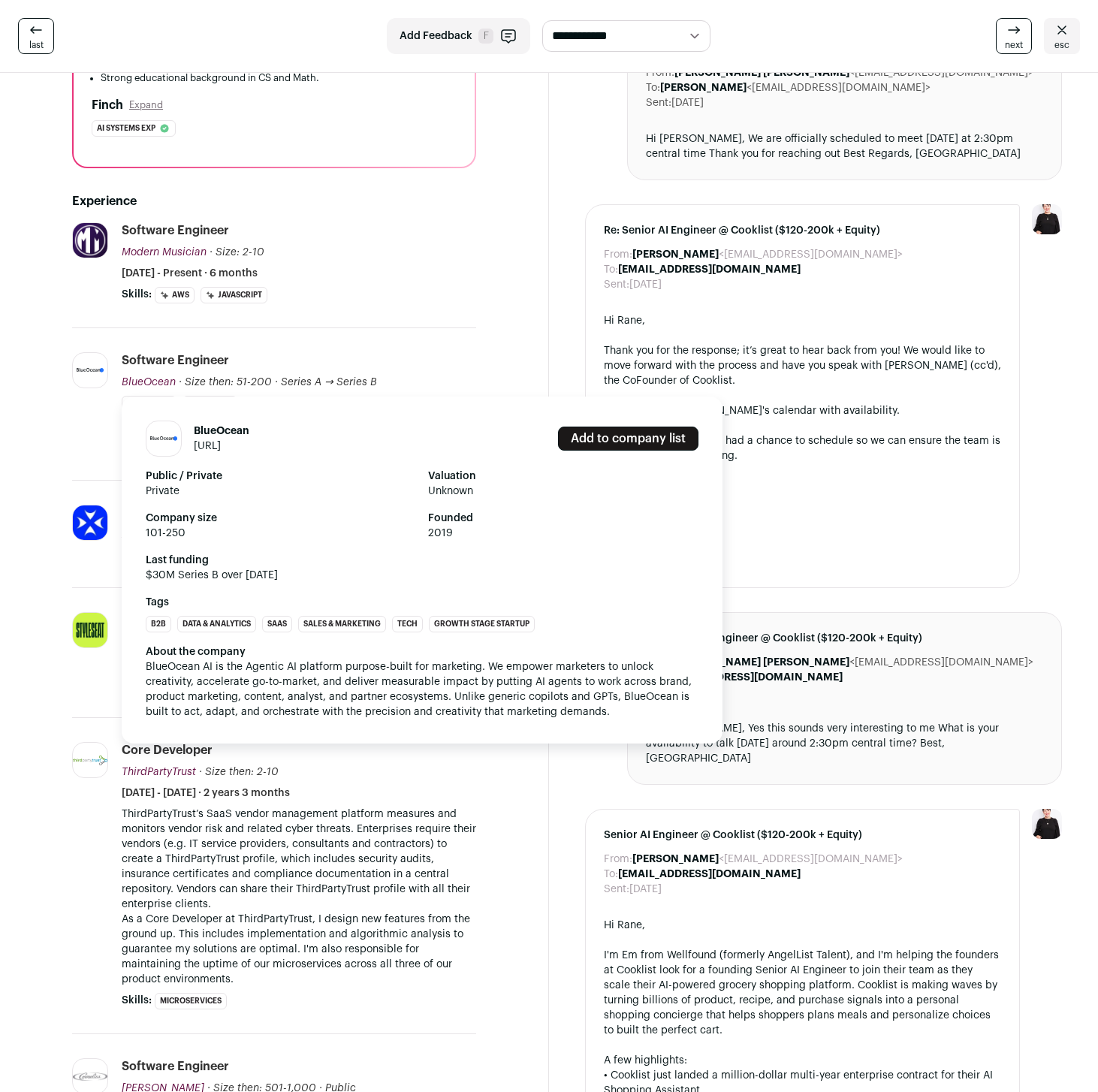
click at [211, 440] on link "blueocean.ai" at bounding box center [207, 446] width 27 height 11
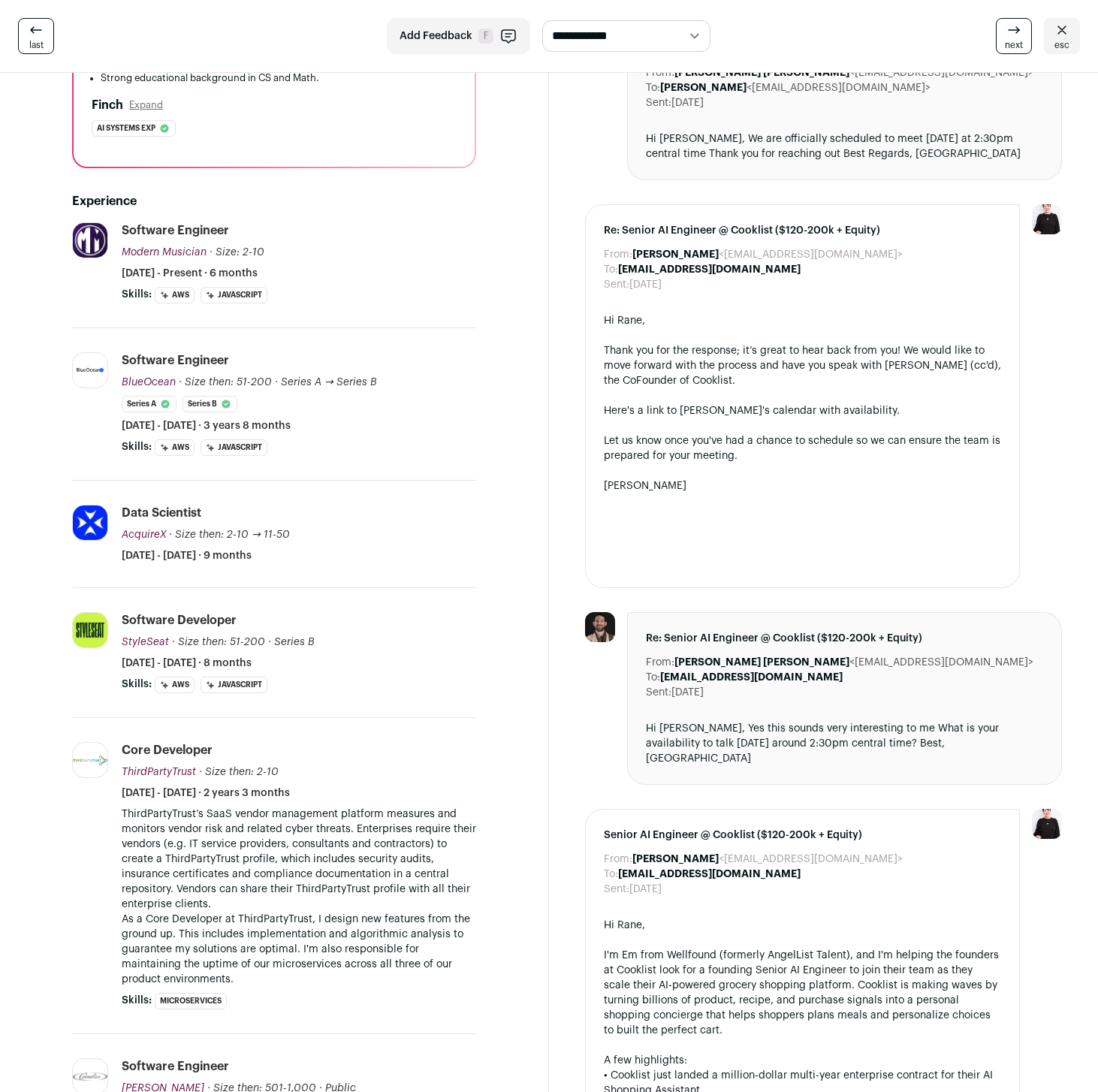
click at [27, 328] on section "Rane Simons 8 YOE Austin, Texas, United States Software Engineer @ Modern Music…" at bounding box center [274, 721] width 549 height 1979
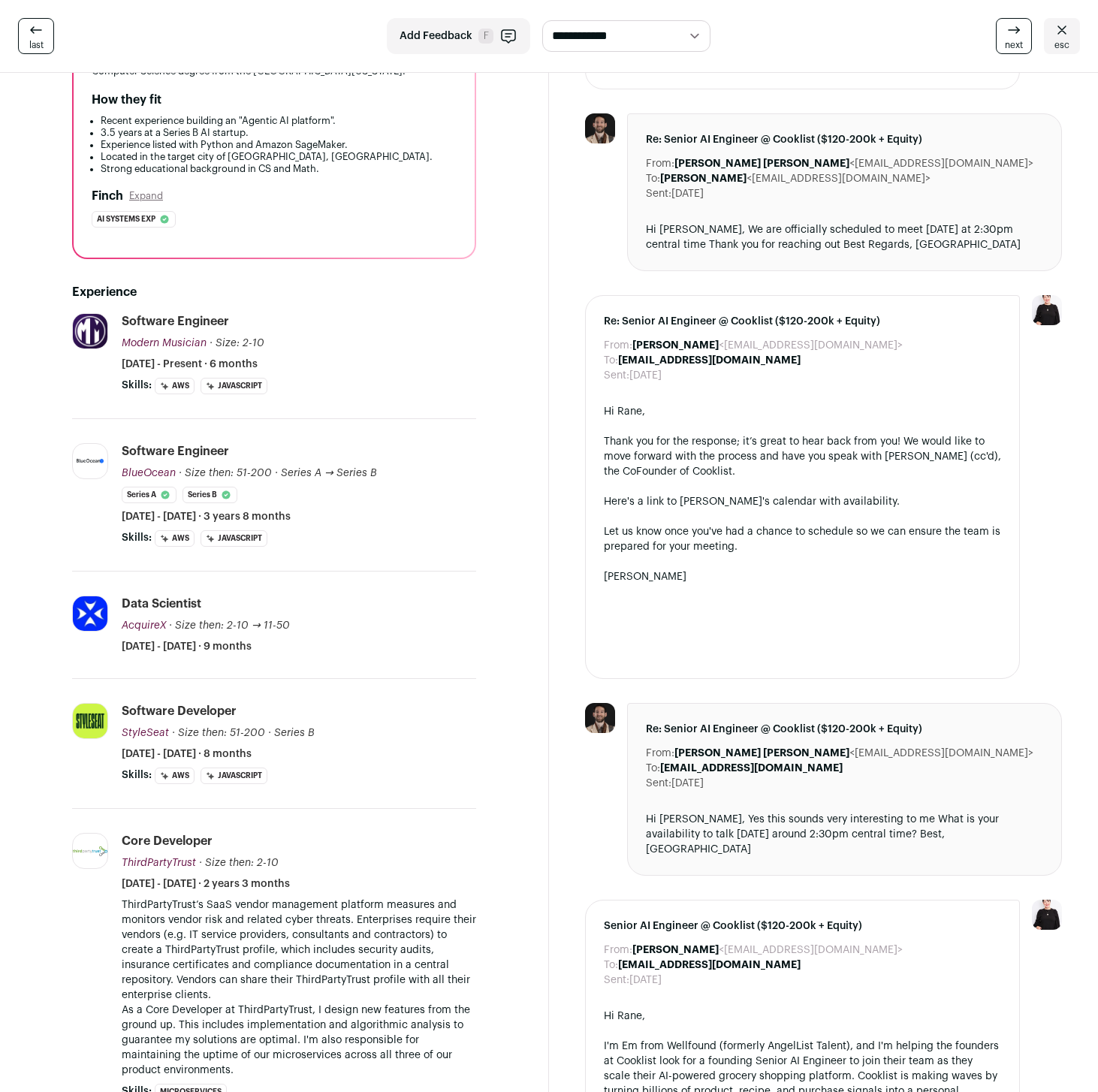
scroll to position [188, 0]
